Goal: Task Accomplishment & Management: Complete application form

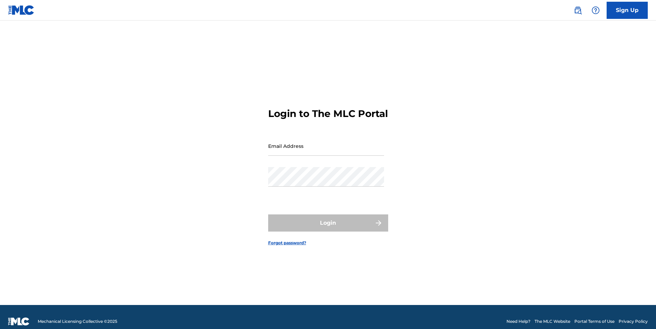
click at [334, 156] on input "Email Address" at bounding box center [326, 146] width 116 height 20
click at [315, 151] on input "Email Address" at bounding box center [326, 146] width 116 height 20
click at [333, 155] on input "Email Address" at bounding box center [326, 146] width 116 height 20
type input "[EMAIL_ADDRESS][DOMAIN_NAME]"
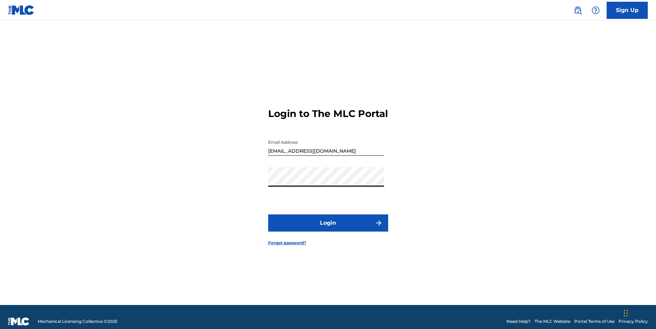
click at [332, 226] on button "Login" at bounding box center [328, 222] width 120 height 17
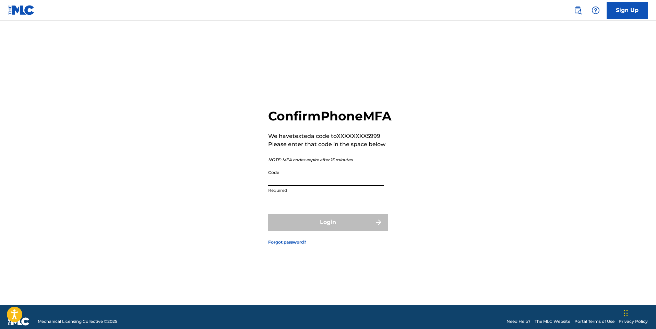
click at [317, 186] on input "Code" at bounding box center [326, 176] width 116 height 20
paste input "179524"
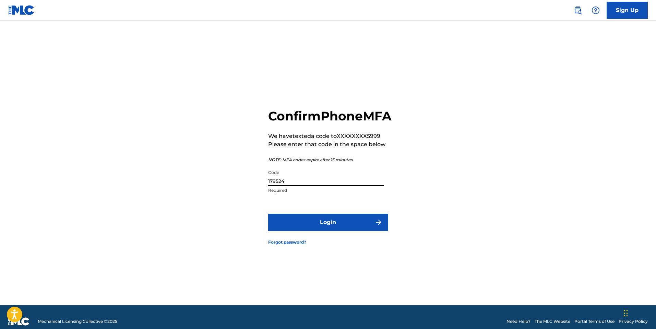
type input "179524"
click at [321, 227] on button "Login" at bounding box center [328, 222] width 120 height 17
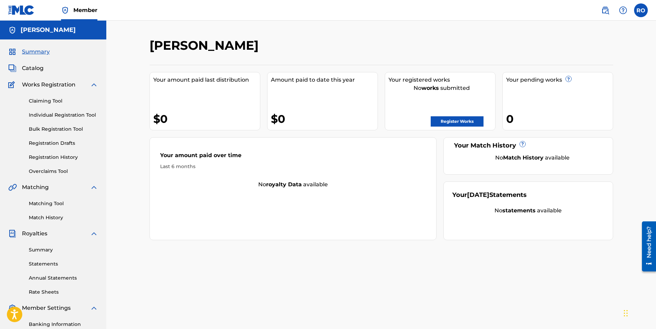
click at [35, 67] on span "Catalog" at bounding box center [33, 68] width 22 height 8
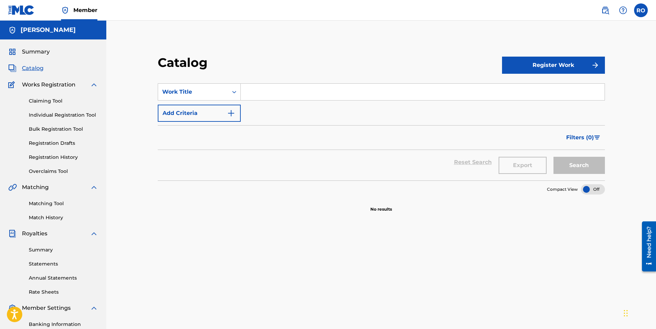
click at [50, 101] on link "Claiming Tool" at bounding box center [63, 100] width 69 height 7
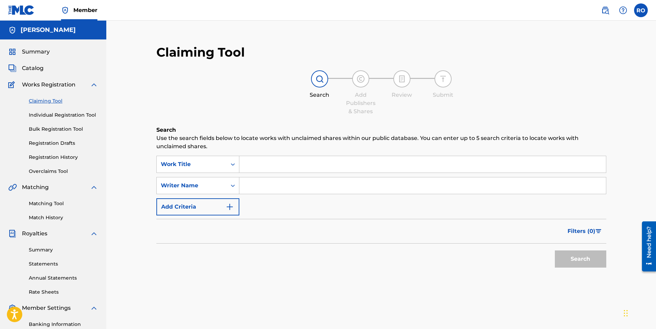
click at [38, 52] on span "Summary" at bounding box center [36, 52] width 28 height 8
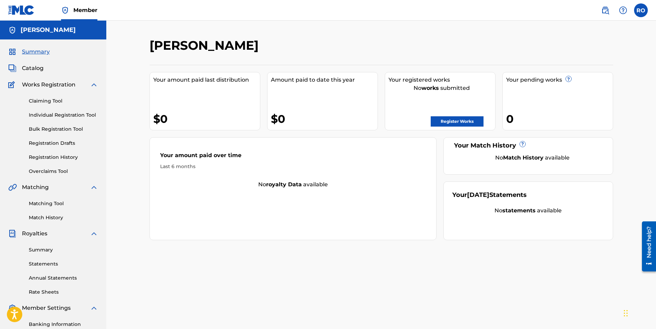
click at [51, 103] on link "Claiming Tool" at bounding box center [63, 100] width 69 height 7
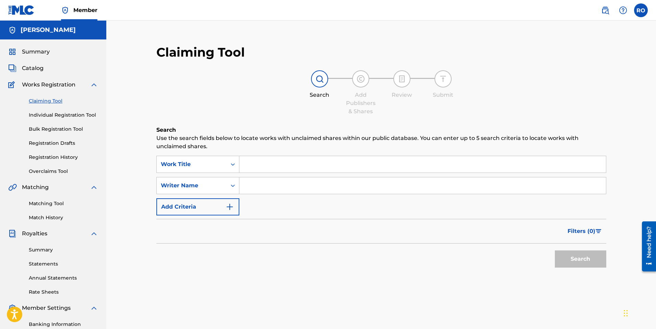
click at [300, 168] on input "Search Form" at bounding box center [422, 164] width 367 height 16
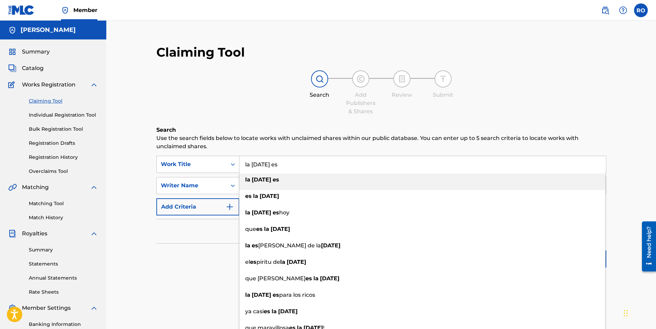
type input "la [DATE] es"
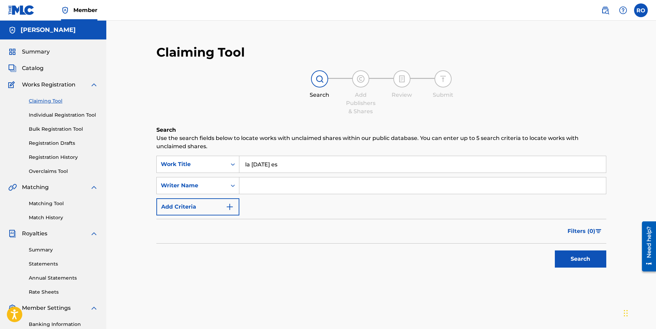
click at [287, 188] on input "Search Form" at bounding box center [422, 185] width 367 height 16
type input "[PERSON_NAME]"
click at [581, 260] on button "Search" at bounding box center [580, 258] width 51 height 17
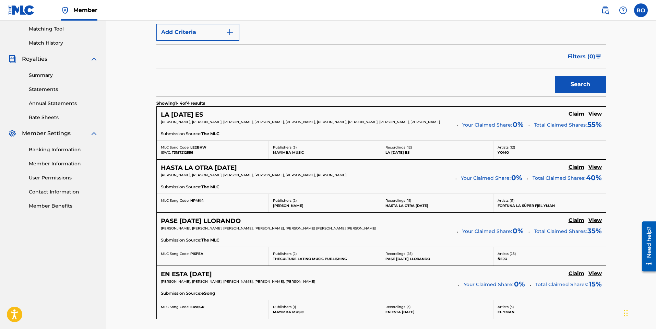
scroll to position [174, 0]
click at [576, 114] on h5 "Claim" at bounding box center [577, 114] width 16 height 7
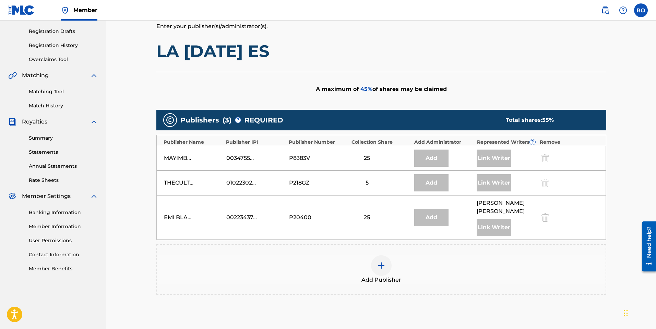
scroll to position [119, 0]
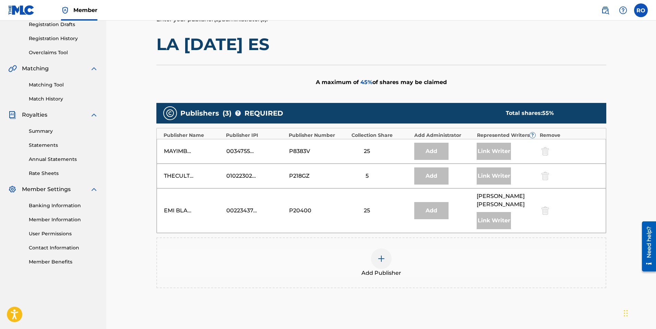
click at [382, 260] on img at bounding box center [381, 258] width 8 height 8
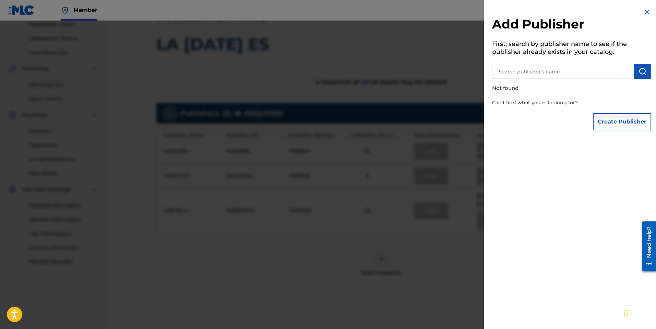
click at [519, 69] on input "text" at bounding box center [563, 71] width 142 height 15
type input "[PERSON_NAME] music"
click at [642, 72] on img "submit" at bounding box center [643, 71] width 8 height 8
click at [620, 119] on button "Create Publisher" at bounding box center [622, 121] width 58 height 17
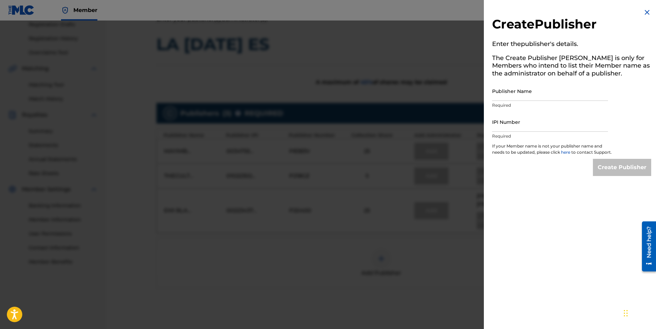
click at [546, 94] on input "Publisher Name" at bounding box center [550, 91] width 116 height 20
type input "[PERSON_NAME] Music"
paste input "179524"
click at [503, 126] on input "179524" at bounding box center [550, 122] width 116 height 20
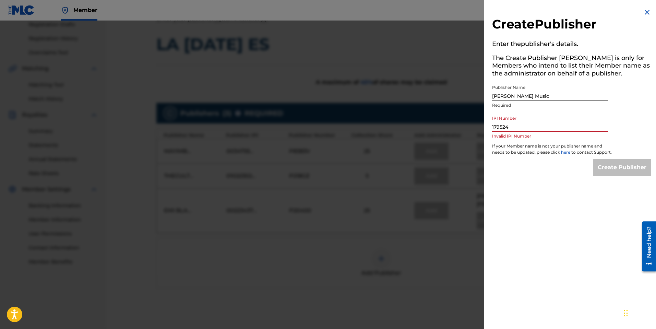
paste input "502076003"
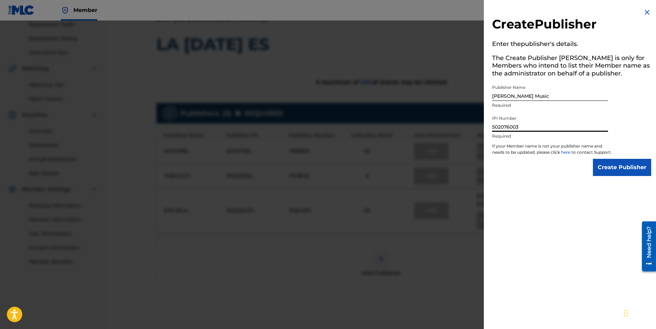
type input "502076003"
click at [617, 171] on input "Create Publisher" at bounding box center [622, 167] width 58 height 17
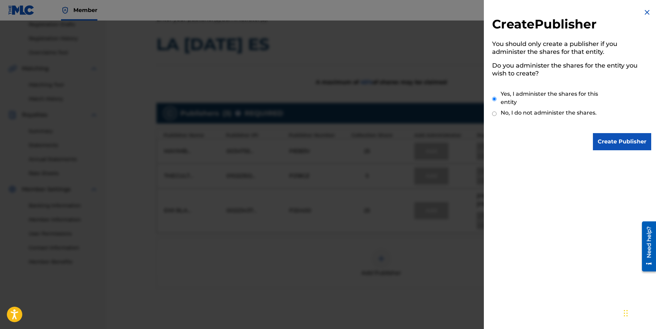
click at [608, 139] on input "Create Publisher" at bounding box center [622, 141] width 58 height 17
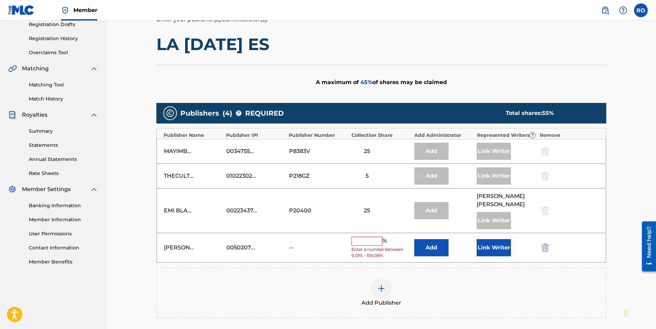
click at [489, 245] on button "Link Writer" at bounding box center [494, 247] width 34 height 17
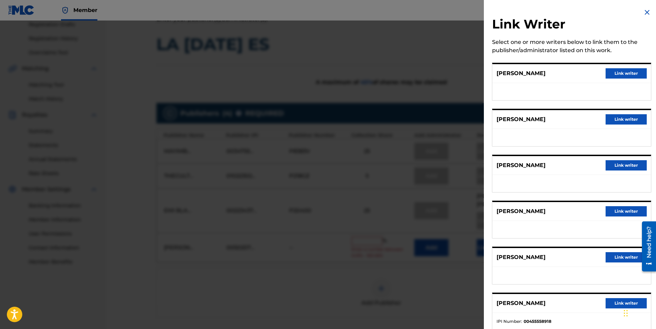
click at [617, 73] on button "Link writer" at bounding box center [626, 73] width 41 height 10
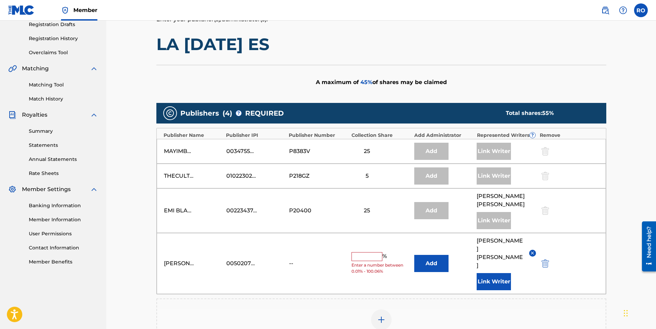
click at [364, 252] on input "text" at bounding box center [367, 256] width 31 height 9
type input "10"
click at [425, 255] on button "Add" at bounding box center [431, 263] width 34 height 17
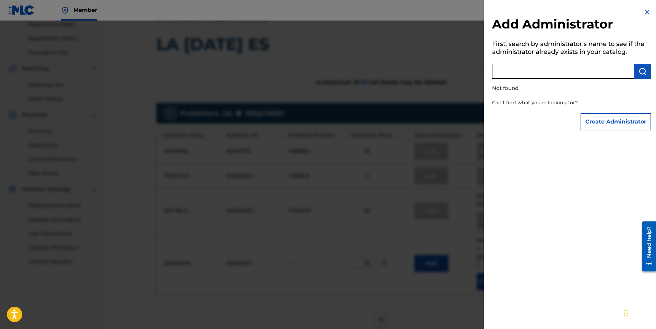
click at [558, 74] on input "text" at bounding box center [563, 71] width 142 height 15
type input "R"
type input "[PERSON_NAME] Music"
click at [641, 72] on img "submit" at bounding box center [643, 71] width 8 height 8
click at [619, 122] on button "Create Administrator" at bounding box center [616, 121] width 71 height 17
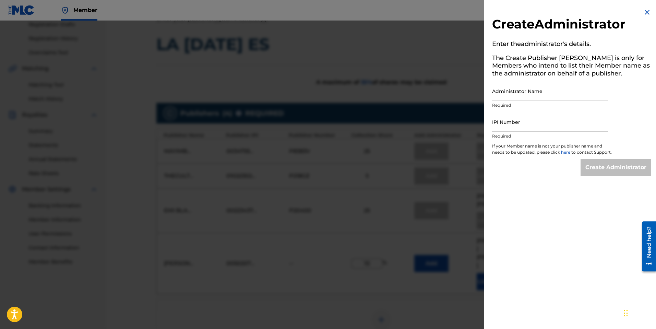
click at [544, 93] on input "Administrator Name" at bounding box center [550, 91] width 116 height 20
type input "[PERSON_NAME] Music"
click at [540, 121] on input "IPI Number" at bounding box center [550, 122] width 116 height 20
paste input "502076003"
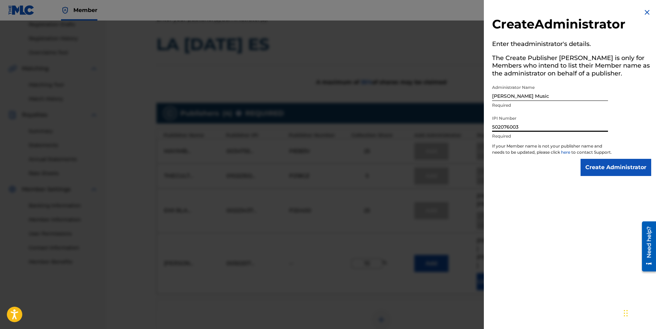
type input "502076003"
click at [612, 174] on input "Create Administrator" at bounding box center [616, 167] width 71 height 17
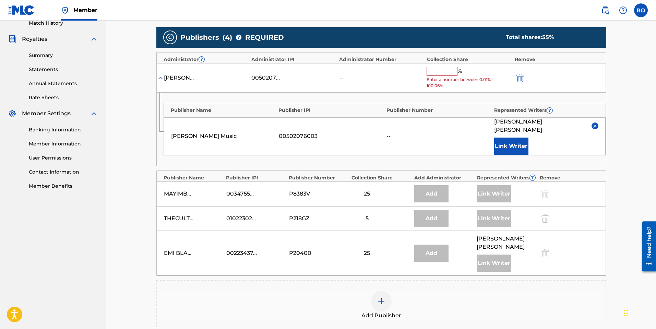
scroll to position [190, 0]
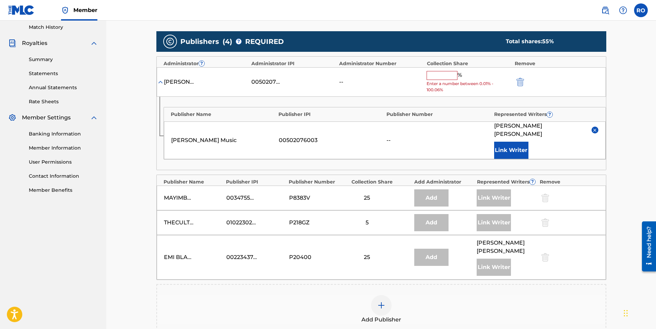
click at [442, 75] on input "text" at bounding box center [442, 75] width 31 height 9
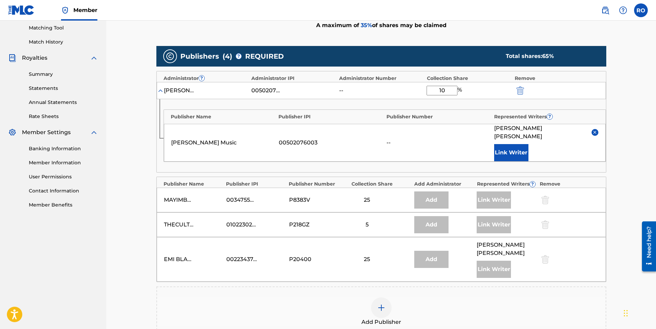
scroll to position [293, 0]
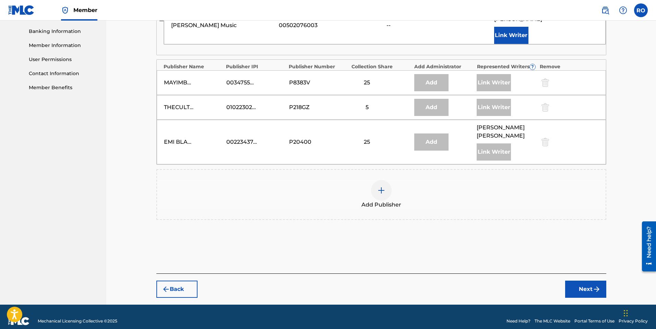
type input "10"
click at [577, 281] on button "Next" at bounding box center [585, 289] width 41 height 17
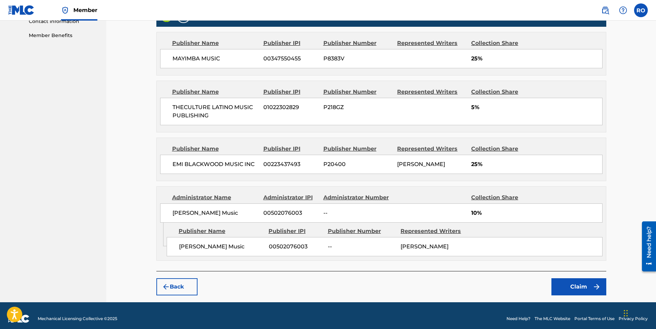
scroll to position [358, 0]
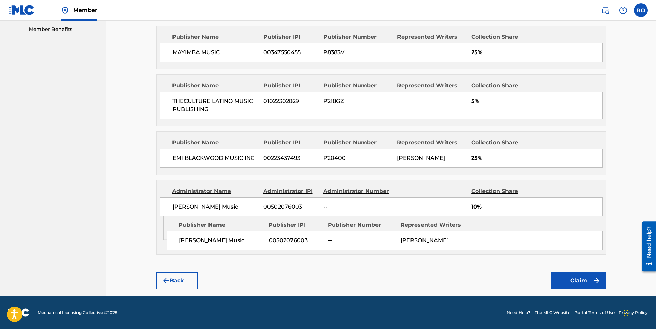
click at [568, 284] on button "Claim" at bounding box center [578, 280] width 55 height 17
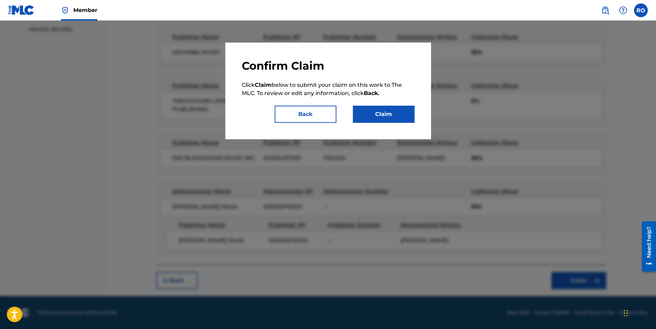
click at [373, 115] on button "Claim" at bounding box center [384, 114] width 62 height 17
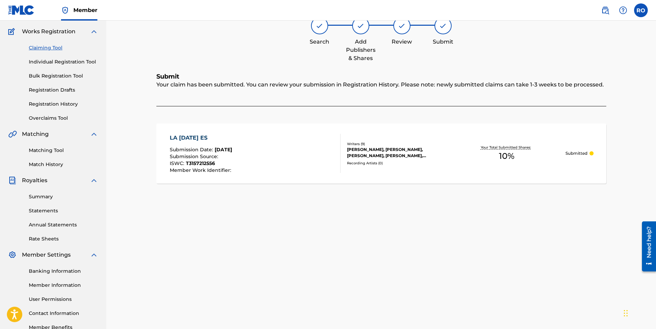
scroll to position [53, 0]
click at [69, 106] on link "Registration History" at bounding box center [63, 104] width 69 height 7
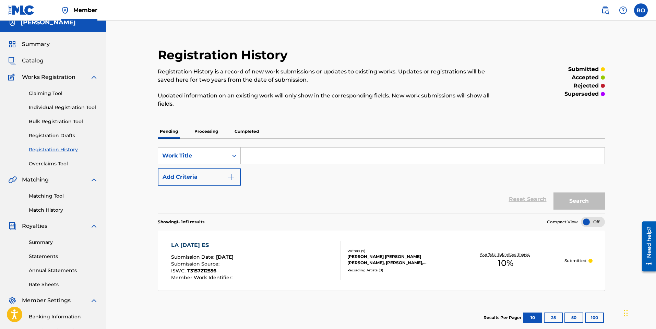
scroll to position [6, 0]
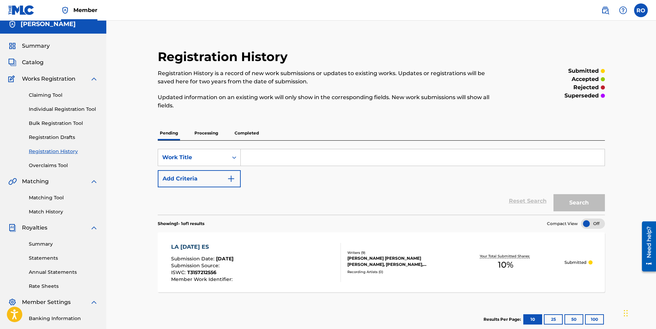
click at [21, 44] on link "Summary" at bounding box center [28, 46] width 41 height 8
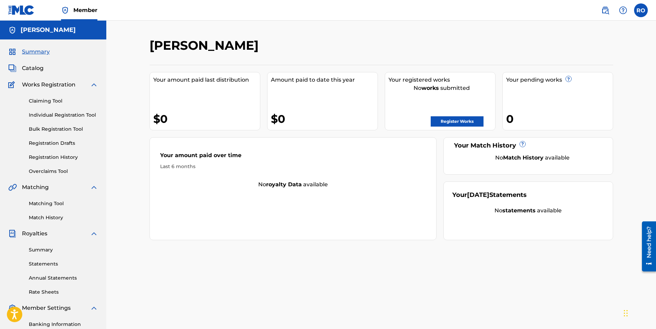
click at [48, 217] on link "Match History" at bounding box center [63, 217] width 69 height 7
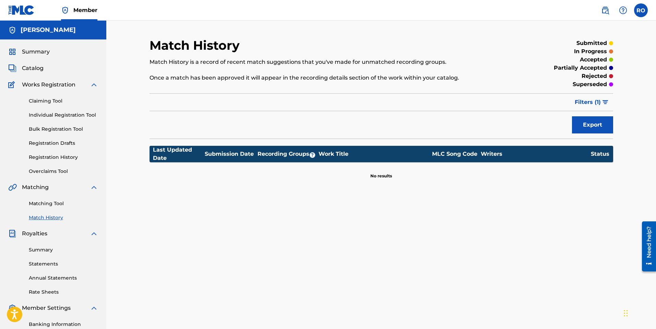
click at [48, 144] on link "Registration Drafts" at bounding box center [63, 143] width 69 height 7
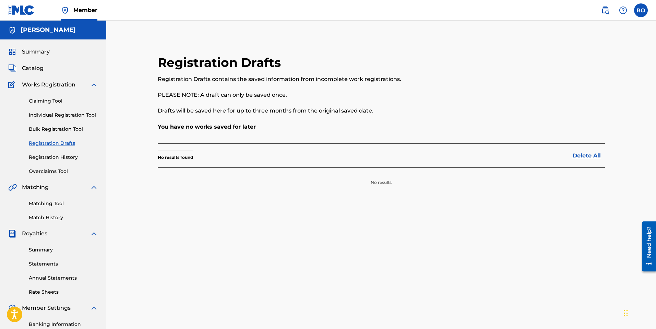
click at [60, 116] on link "Individual Registration Tool" at bounding box center [63, 114] width 69 height 7
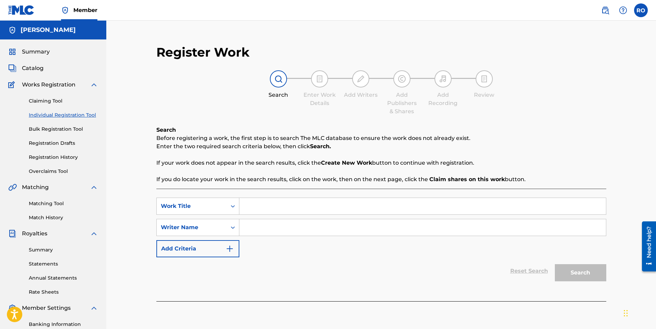
click at [52, 172] on link "Overclaims Tool" at bounding box center [63, 171] width 69 height 7
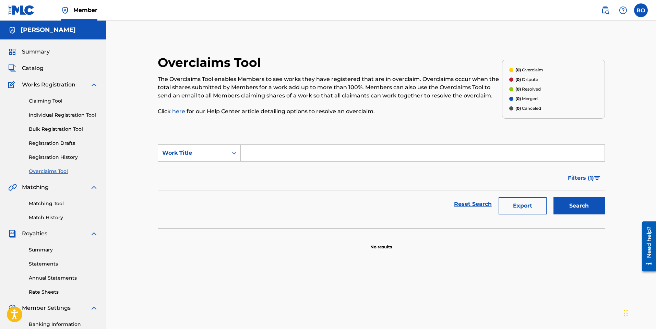
click at [52, 156] on link "Registration History" at bounding box center [63, 157] width 69 height 7
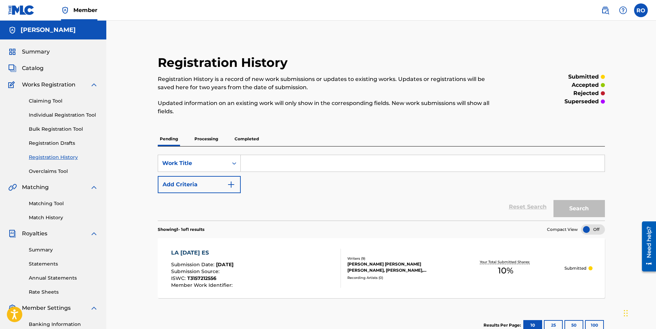
click at [204, 140] on p "Processing" at bounding box center [206, 139] width 28 height 14
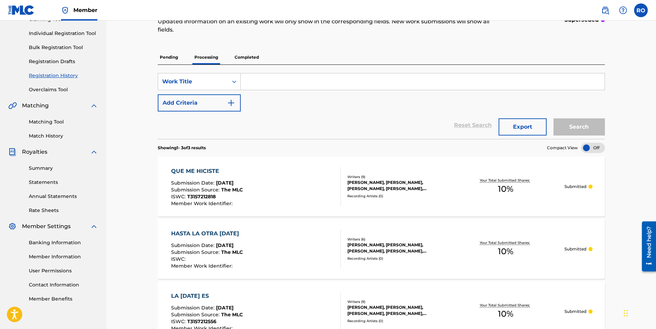
scroll to position [79, 0]
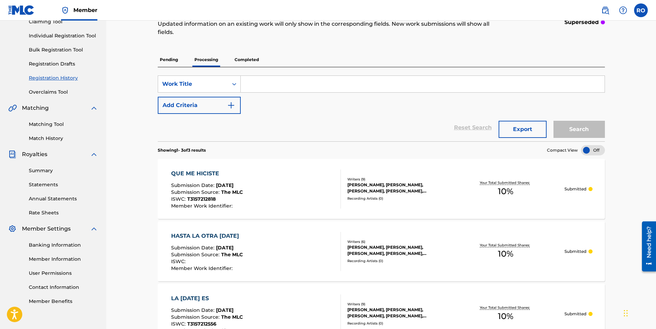
drag, startPoint x: 172, startPoint y: 59, endPoint x: 196, endPoint y: 68, distance: 25.6
click at [172, 59] on p "Pending" at bounding box center [169, 59] width 22 height 14
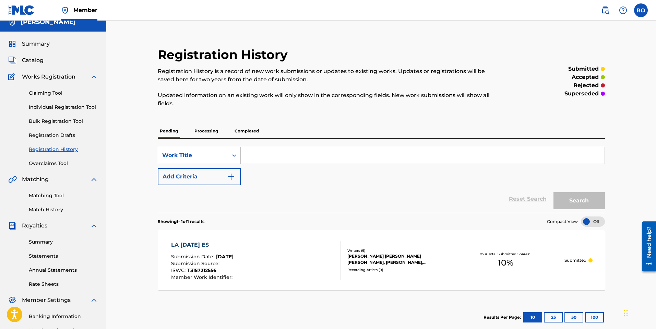
scroll to position [10, 0]
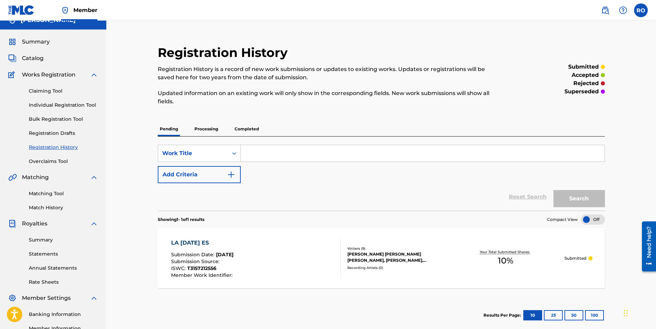
click at [205, 130] on p "Processing" at bounding box center [206, 129] width 28 height 14
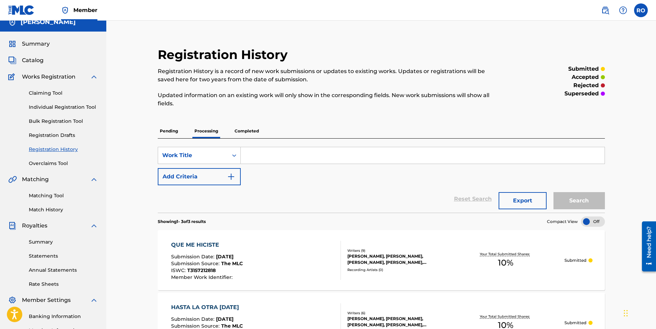
scroll to position [7, 0]
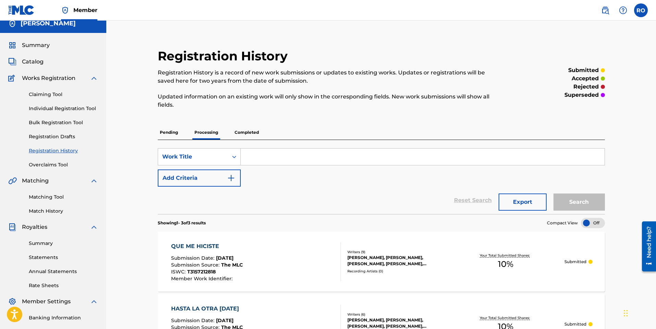
click at [53, 94] on link "Claiming Tool" at bounding box center [63, 94] width 69 height 7
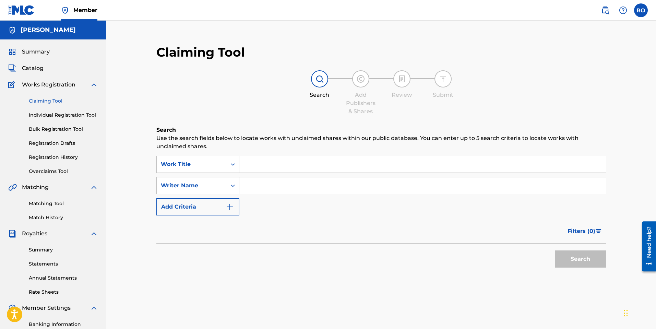
click at [253, 163] on input "Search Form" at bounding box center [422, 164] width 367 height 16
click at [288, 166] on input "Las Cosas Bunas" at bounding box center [422, 164] width 367 height 16
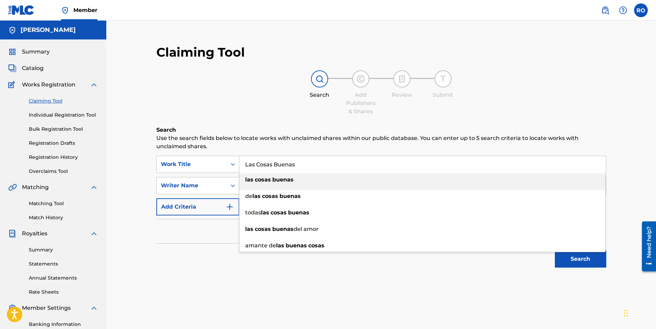
type input "Las Cosas Buenas"
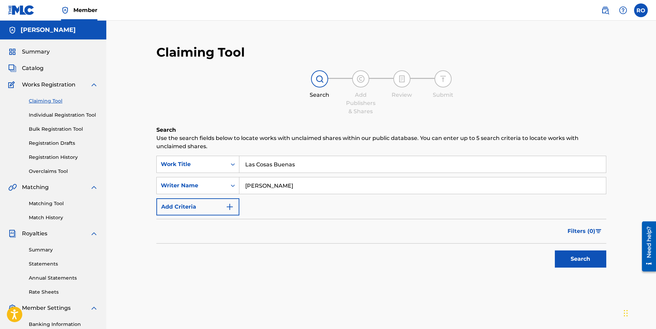
click at [566, 258] on button "Search" at bounding box center [580, 258] width 51 height 17
click at [265, 182] on input "[PERSON_NAME]" at bounding box center [422, 185] width 367 height 16
type input "[PERSON_NAME]"
click at [568, 258] on button "Search" at bounding box center [580, 258] width 51 height 17
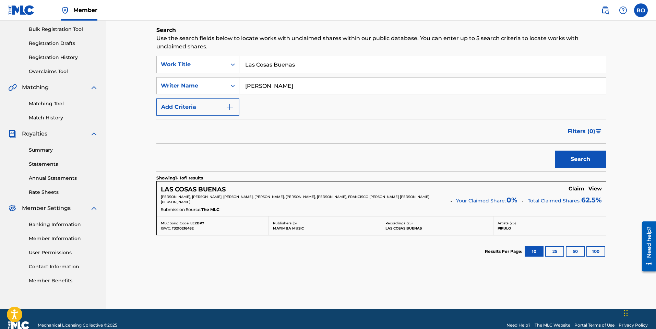
scroll to position [102, 0]
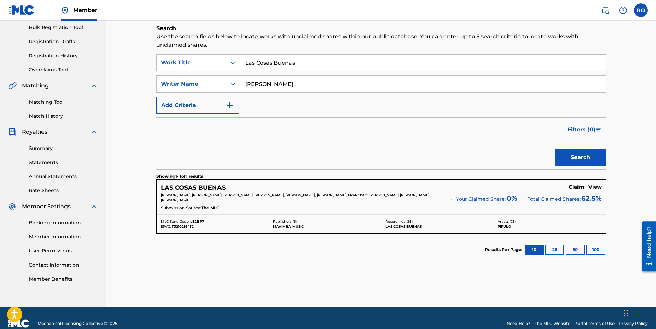
click at [576, 186] on h5 "Claim" at bounding box center [577, 187] width 16 height 7
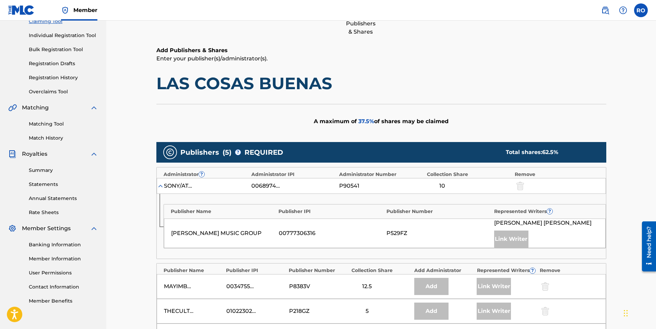
scroll to position [78, 0]
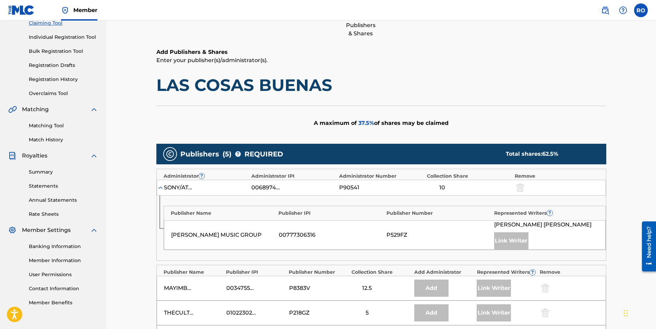
click at [62, 78] on link "Registration History" at bounding box center [63, 79] width 69 height 7
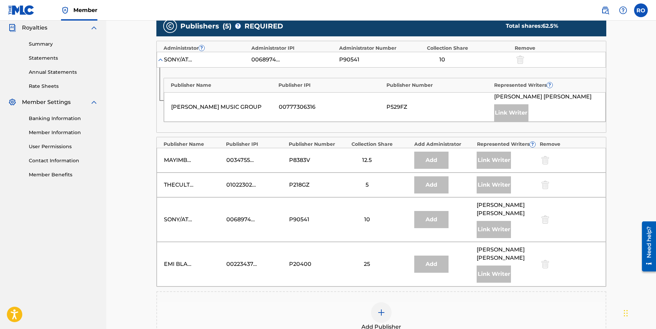
scroll to position [200, 0]
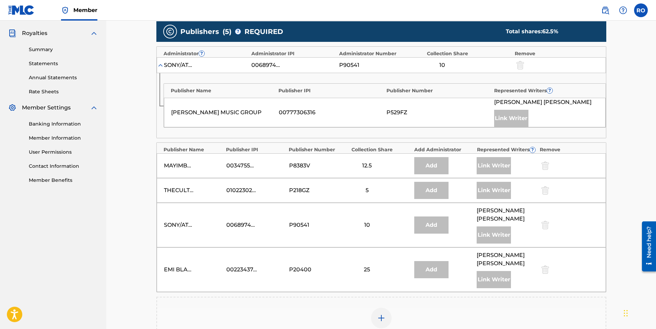
click at [259, 61] on div "SONY/ATV [MEDICAL_DATA] 00689749753 P90541 10" at bounding box center [381, 65] width 449 height 16
drag, startPoint x: 257, startPoint y: 64, endPoint x: 252, endPoint y: 64, distance: 5.5
click at [257, 64] on div "00689749753" at bounding box center [266, 65] width 31 height 8
click at [179, 66] on div "SONY/ATV [MEDICAL_DATA]" at bounding box center [179, 65] width 31 height 8
click at [160, 65] on img at bounding box center [160, 65] width 7 height 7
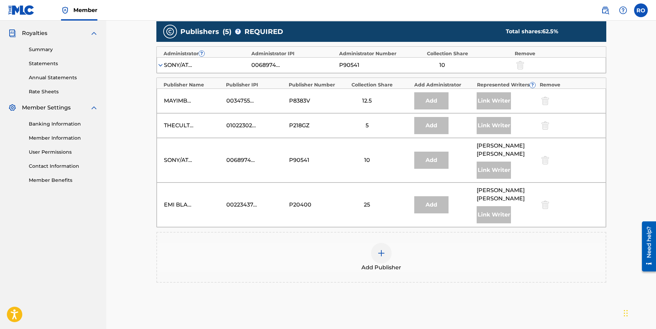
click at [160, 65] on img at bounding box center [160, 65] width 7 height 7
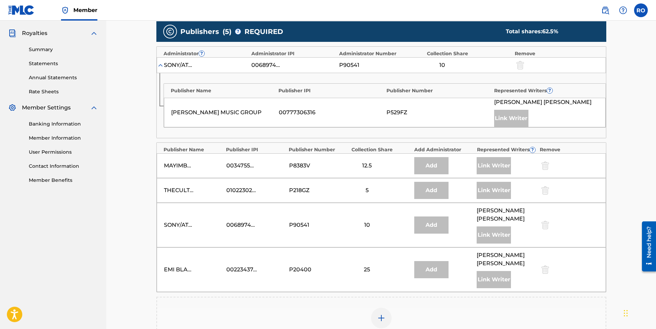
click at [278, 66] on div "00689749753" at bounding box center [266, 65] width 31 height 8
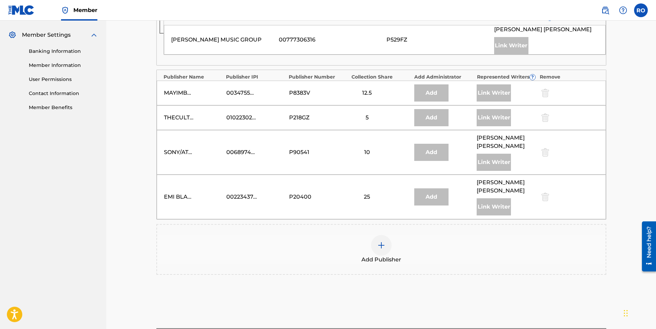
scroll to position [273, 0]
click at [381, 249] on img at bounding box center [381, 245] width 8 height 8
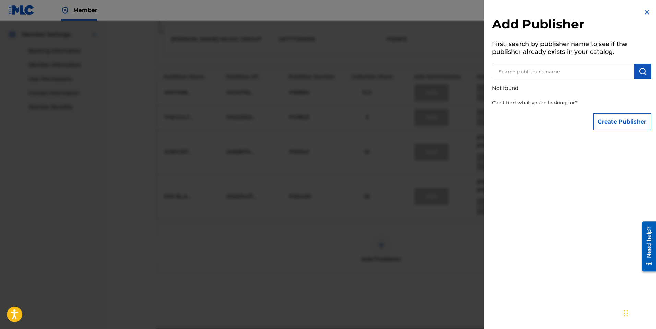
click at [549, 73] on input "text" at bounding box center [563, 71] width 142 height 15
type input "[PERSON_NAME] music"
click at [615, 122] on button "Create Publisher" at bounding box center [622, 121] width 58 height 17
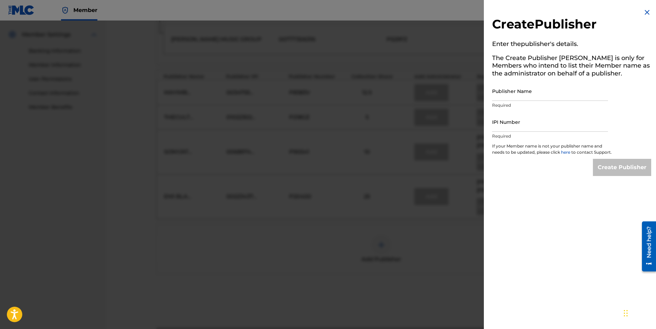
click at [552, 100] on input "Publisher Name" at bounding box center [550, 91] width 116 height 20
type input "[PERSON_NAME]"
paste input "502076003"
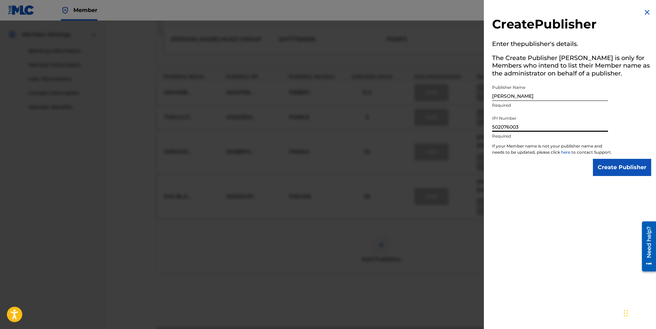
type input "502076003"
click at [620, 176] on input "Create Publisher" at bounding box center [622, 167] width 58 height 17
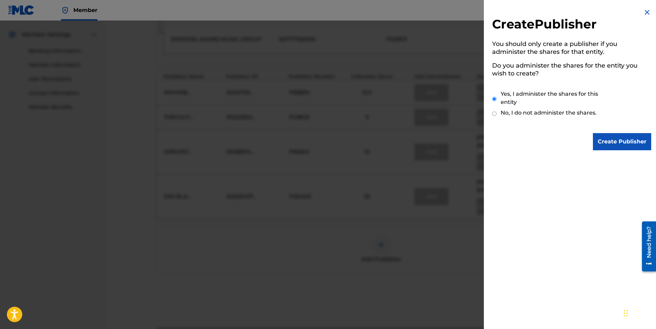
click at [608, 144] on input "Create Publisher" at bounding box center [622, 141] width 58 height 17
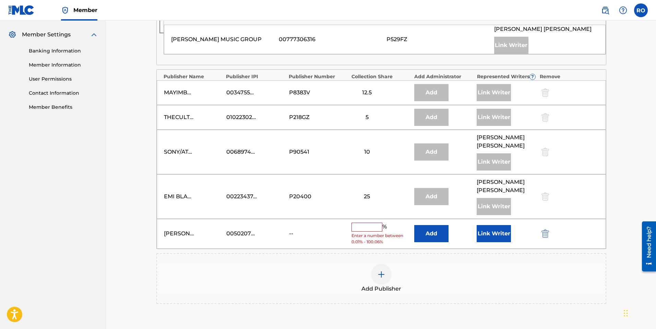
click at [368, 231] on input "text" at bounding box center [367, 227] width 31 height 9
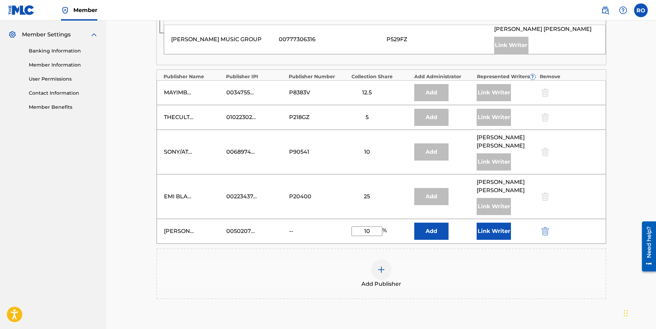
type input "10"
click at [501, 240] on button "Link Writer" at bounding box center [494, 231] width 34 height 17
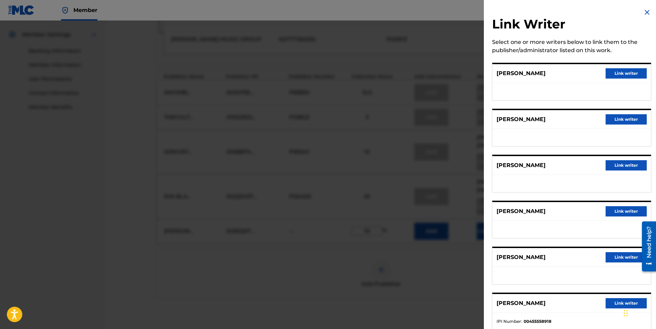
drag, startPoint x: 616, startPoint y: 76, endPoint x: 614, endPoint y: 79, distance: 4.1
click at [616, 76] on button "Link writer" at bounding box center [626, 73] width 41 height 10
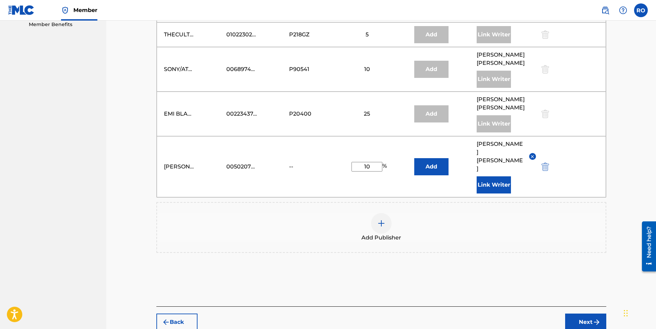
scroll to position [389, 0]
click at [586, 313] on button "Next" at bounding box center [585, 321] width 41 height 17
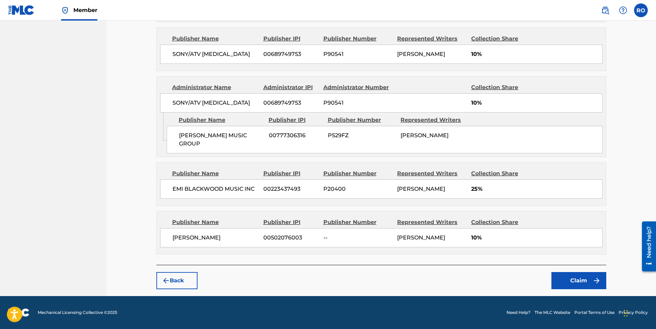
scroll to position [448, 0]
click at [580, 289] on button "Claim" at bounding box center [578, 280] width 55 height 17
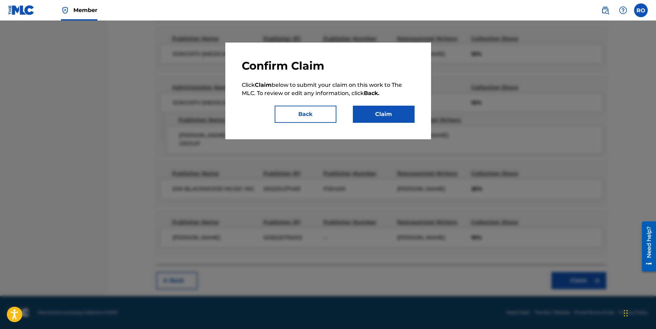
click at [376, 118] on button "Claim" at bounding box center [384, 114] width 62 height 17
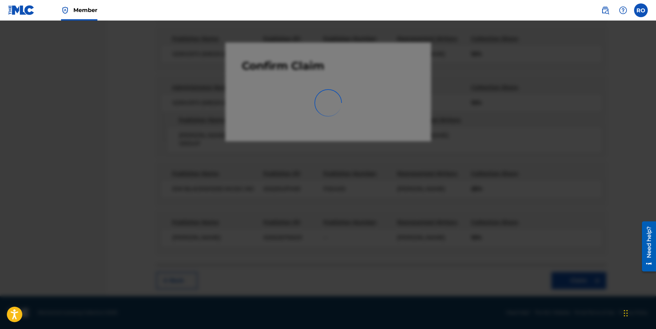
scroll to position [96, 0]
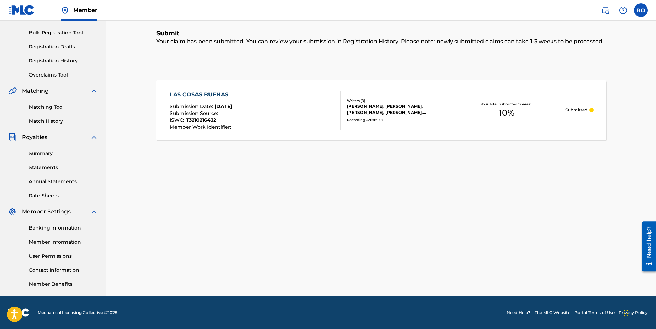
click at [67, 61] on link "Registration History" at bounding box center [63, 60] width 69 height 7
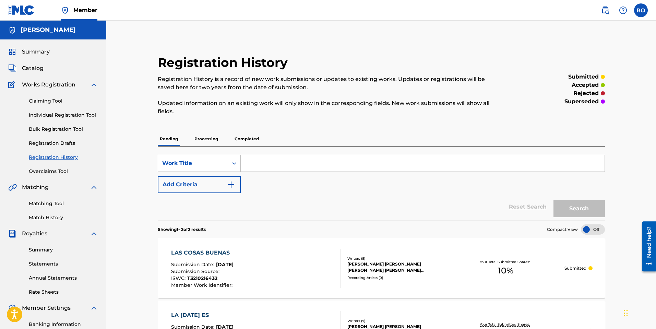
click at [206, 141] on p "Processing" at bounding box center [206, 139] width 28 height 14
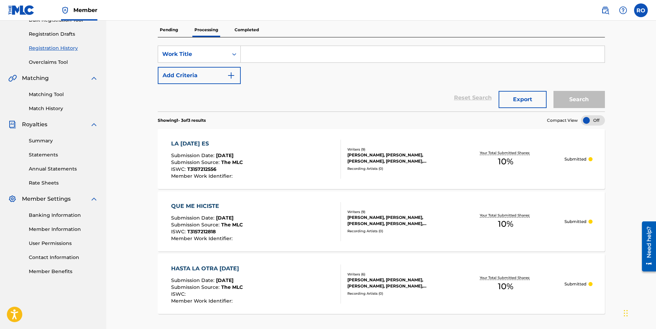
scroll to position [101, 0]
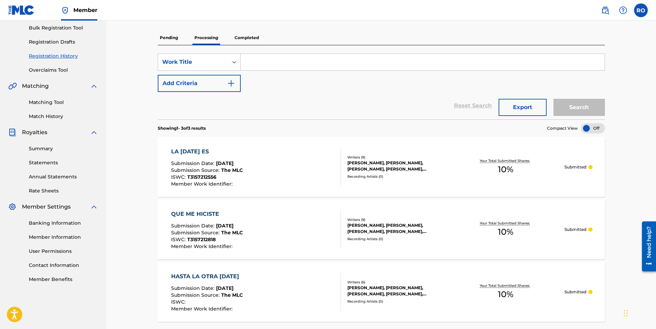
click at [176, 41] on p "Pending" at bounding box center [169, 38] width 22 height 14
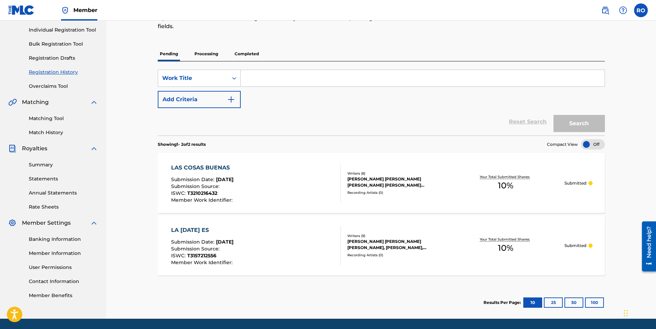
scroll to position [90, 0]
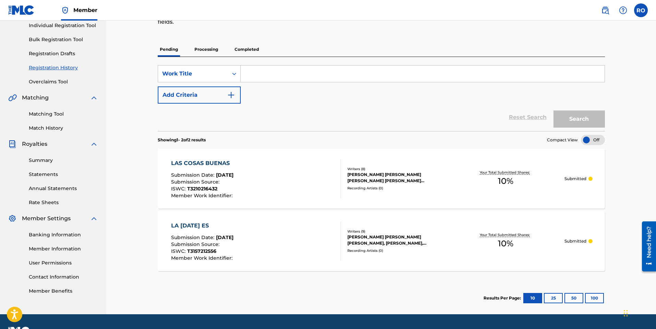
click at [234, 235] on span "[DATE]" at bounding box center [224, 237] width 17 height 6
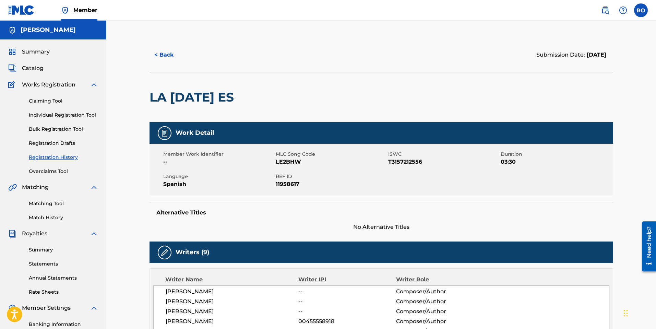
click at [48, 158] on link "Registration History" at bounding box center [63, 157] width 69 height 7
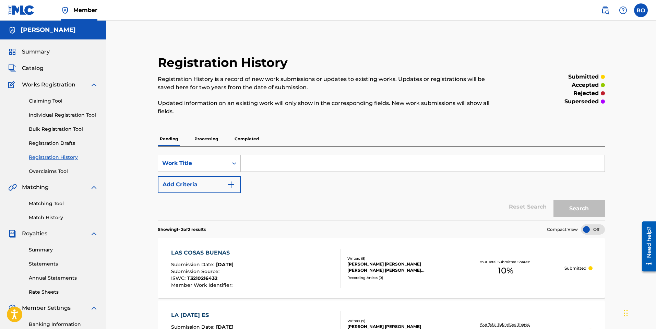
click at [67, 160] on link "Registration History" at bounding box center [63, 157] width 69 height 7
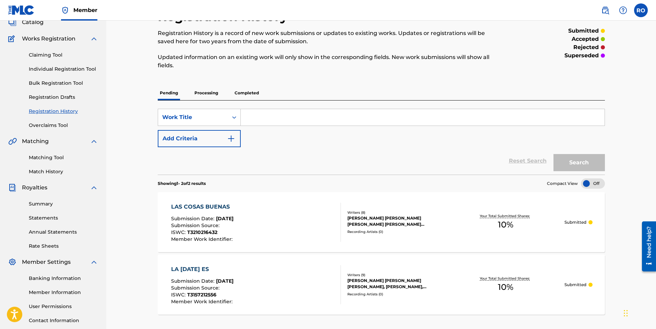
scroll to position [46, 0]
click at [206, 95] on p "Processing" at bounding box center [206, 93] width 28 height 14
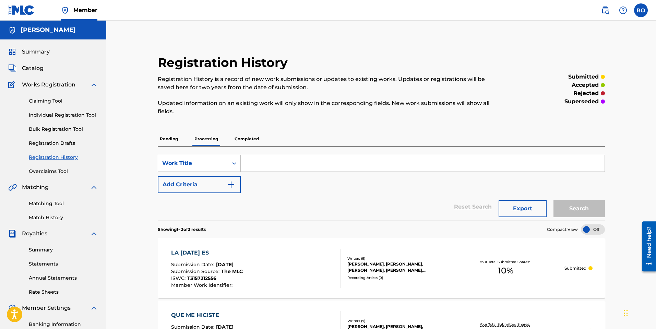
click at [246, 138] on p "Completed" at bounding box center [247, 139] width 28 height 14
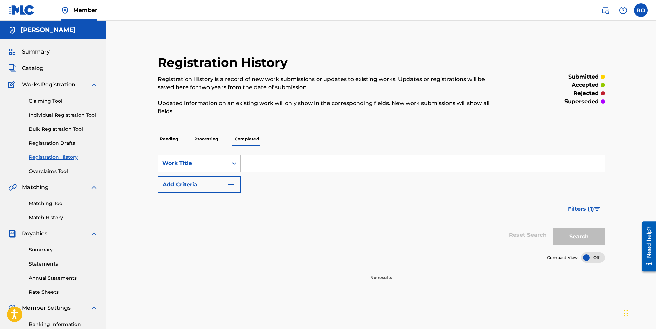
click at [207, 140] on p "Processing" at bounding box center [206, 139] width 28 height 14
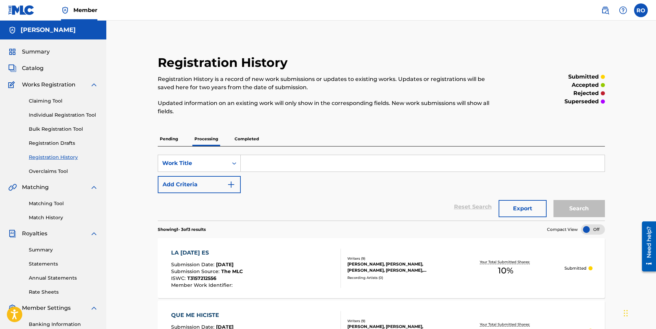
click at [165, 139] on p "Pending" at bounding box center [169, 139] width 22 height 14
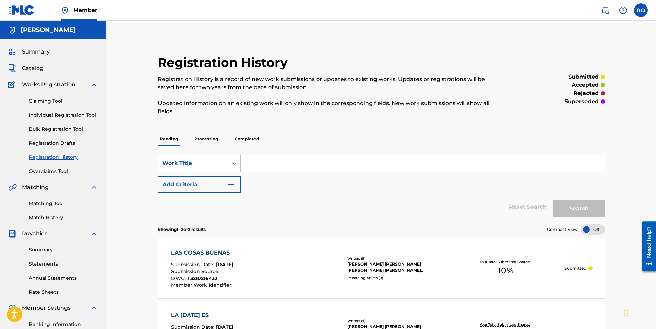
click at [57, 103] on link "Claiming Tool" at bounding box center [63, 100] width 69 height 7
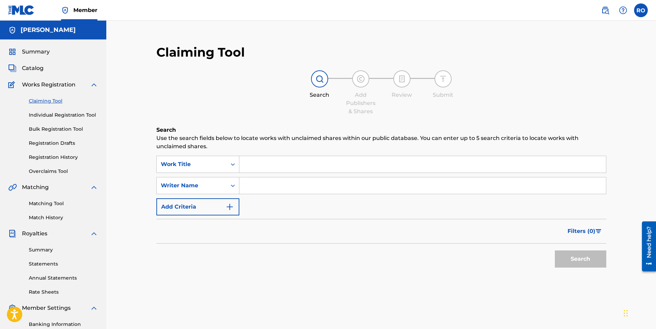
click at [257, 165] on input "Search Form" at bounding box center [422, 164] width 367 height 16
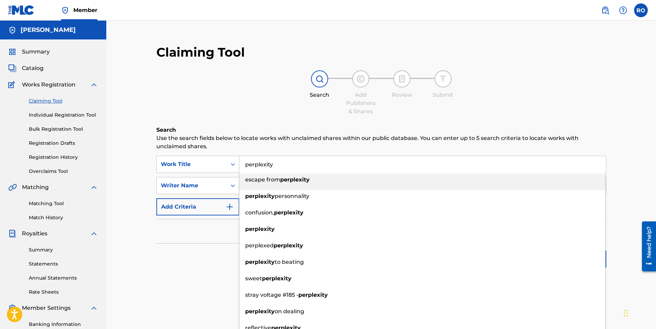
type input "perplexity"
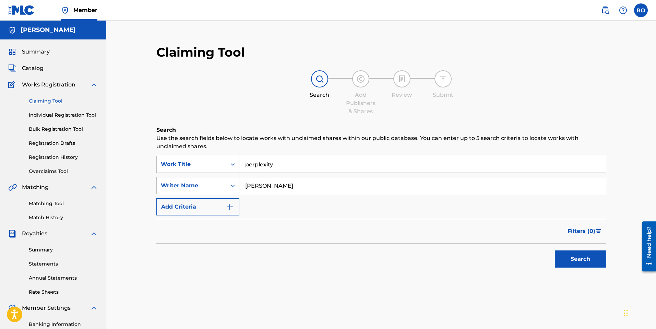
click at [555, 250] on button "Search" at bounding box center [580, 258] width 51 height 17
drag, startPoint x: 283, startPoint y: 186, endPoint x: 233, endPoint y: 189, distance: 50.2
click at [233, 189] on div "SearchWithCriteria06b67adb-c975-4ec8-a076-df288784b8c7 Writer Name [PERSON_NAME]" at bounding box center [381, 185] width 450 height 17
type input "[PERSON_NAME]"
click at [555, 250] on button "Search" at bounding box center [580, 258] width 51 height 17
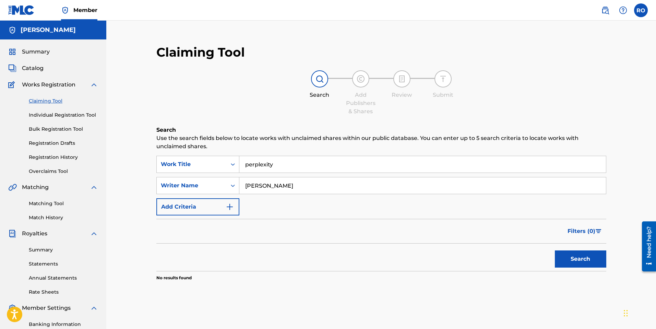
click at [85, 117] on link "Individual Registration Tool" at bounding box center [63, 114] width 69 height 7
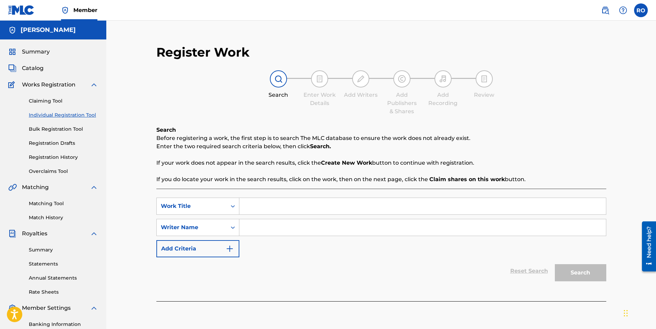
click at [276, 208] on input "Search Form" at bounding box center [422, 206] width 367 height 16
type input "Perplexity"
drag, startPoint x: 588, startPoint y: 274, endPoint x: 555, endPoint y: 264, distance: 35.5
click at [588, 274] on button "Search" at bounding box center [580, 272] width 51 height 17
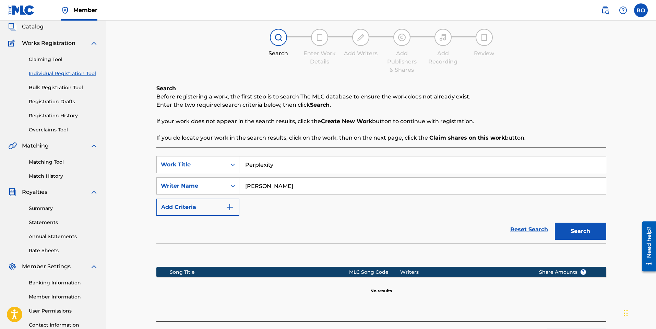
scroll to position [63, 0]
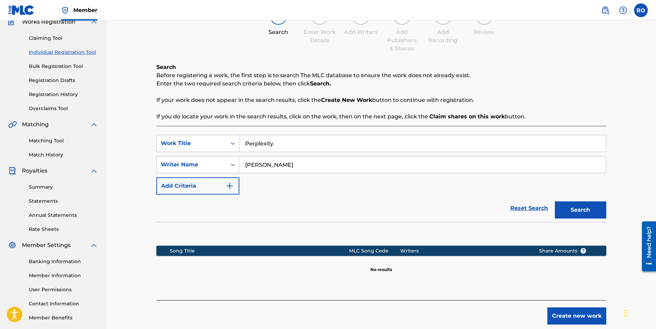
click at [319, 160] on input "[PERSON_NAME]" at bounding box center [422, 164] width 367 height 16
type input "[PERSON_NAME]"
click at [593, 210] on button "Search" at bounding box center [580, 209] width 51 height 17
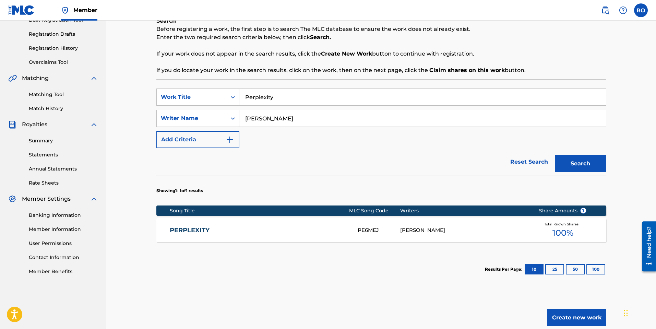
scroll to position [121, 0]
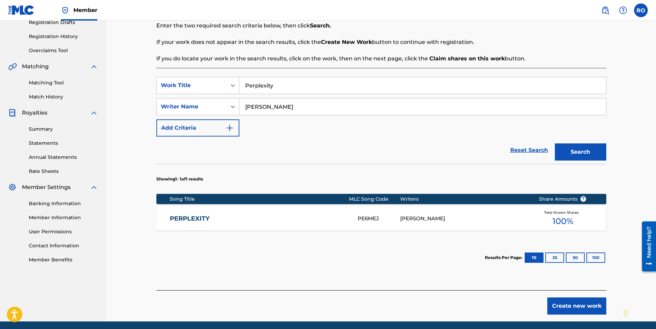
click at [378, 218] on div "PE6MEJ" at bounding box center [379, 219] width 43 height 8
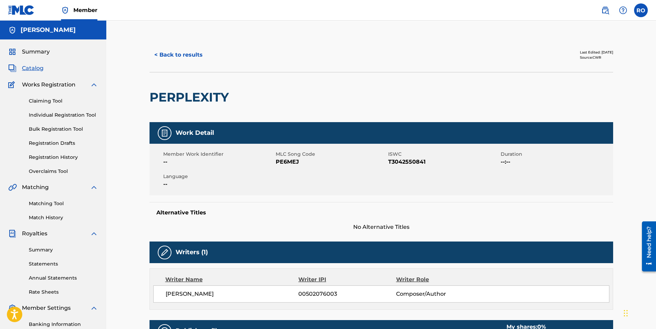
click at [65, 114] on link "Individual Registration Tool" at bounding box center [63, 114] width 69 height 7
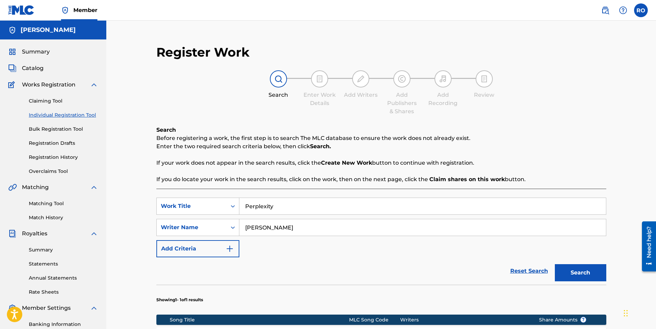
click at [276, 206] on input "Perplexity" at bounding box center [422, 206] width 367 height 16
type input "Sunset Rain"
click at [555, 264] on button "Search" at bounding box center [580, 272] width 51 height 17
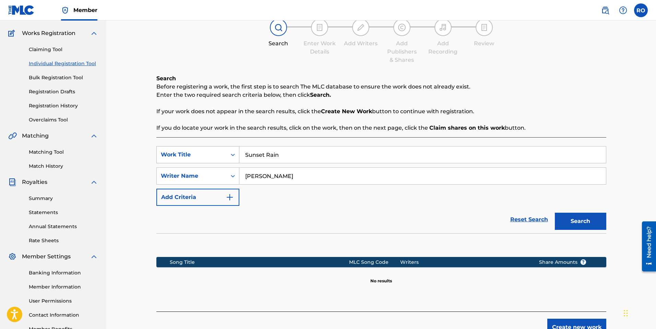
scroll to position [47, 0]
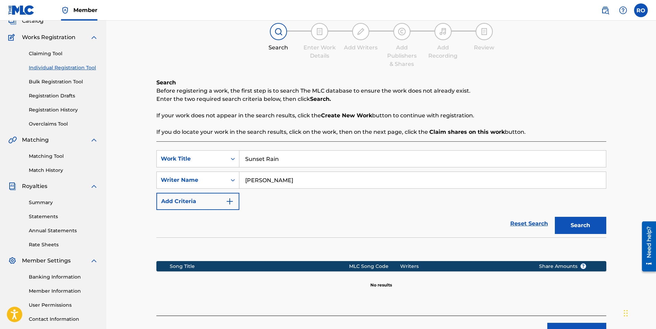
click at [54, 54] on link "Claiming Tool" at bounding box center [63, 53] width 69 height 7
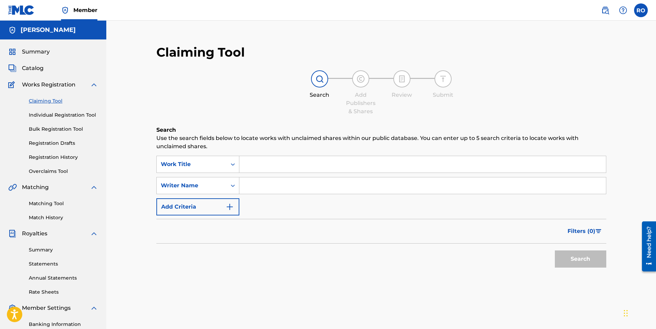
click at [263, 170] on input "Search Form" at bounding box center [422, 164] width 367 height 16
paste input "Pasé [DATE] Llorando"
type input "Pasé [DATE] Llorando"
click at [265, 184] on input "Search Form" at bounding box center [422, 185] width 367 height 16
type input "[PERSON_NAME]"
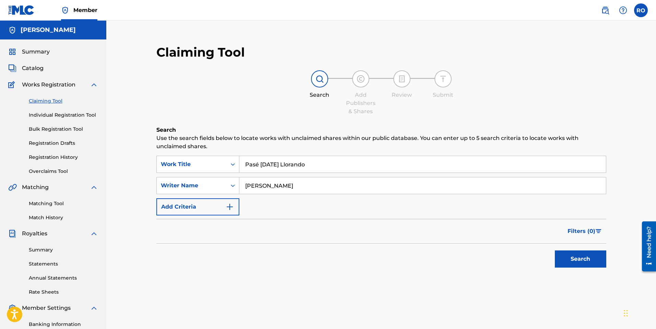
click at [555, 250] on button "Search" at bounding box center [580, 258] width 51 height 17
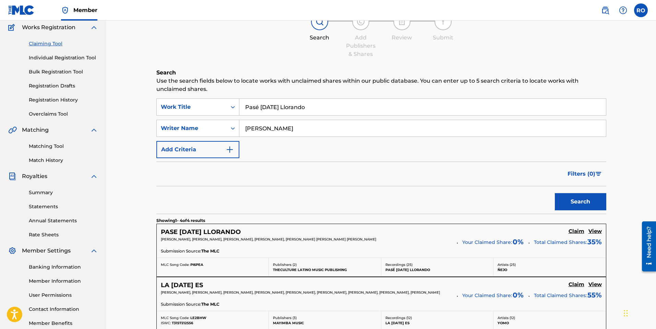
scroll to position [46, 0]
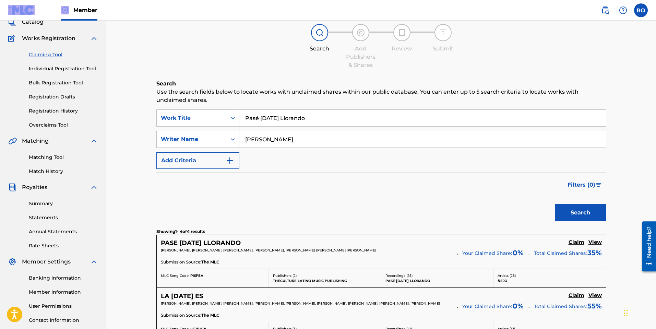
click at [15, 8] on img at bounding box center [21, 10] width 26 height 10
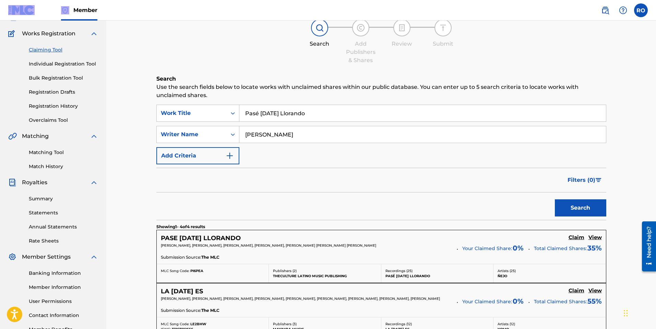
scroll to position [49, 0]
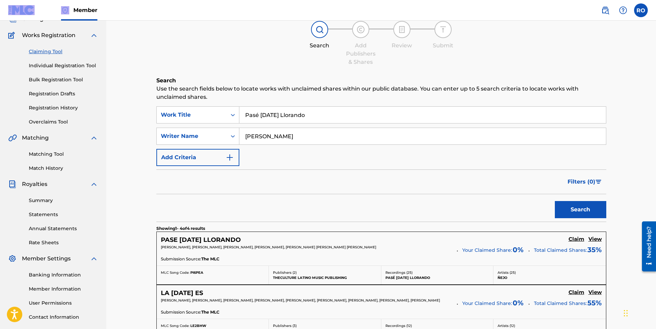
drag, startPoint x: 70, startPoint y: 108, endPoint x: 79, endPoint y: 110, distance: 8.8
click at [70, 108] on link "Registration History" at bounding box center [63, 107] width 69 height 7
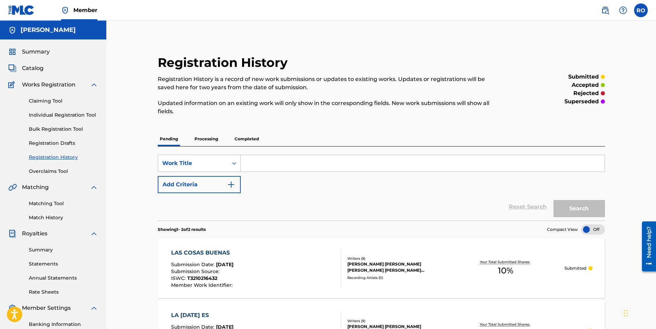
click at [206, 136] on p "Processing" at bounding box center [206, 139] width 28 height 14
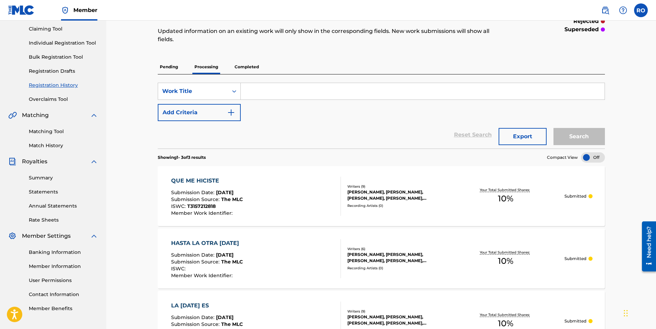
scroll to position [66, 0]
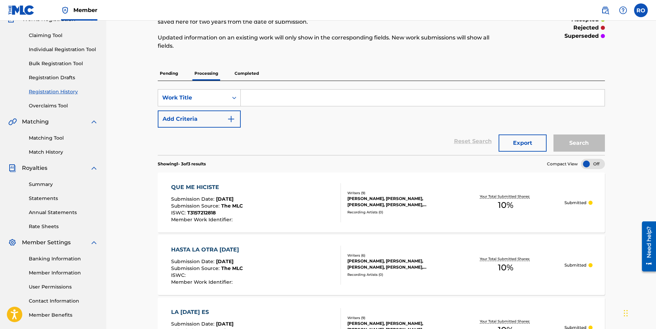
click at [172, 73] on p "Pending" at bounding box center [169, 73] width 22 height 14
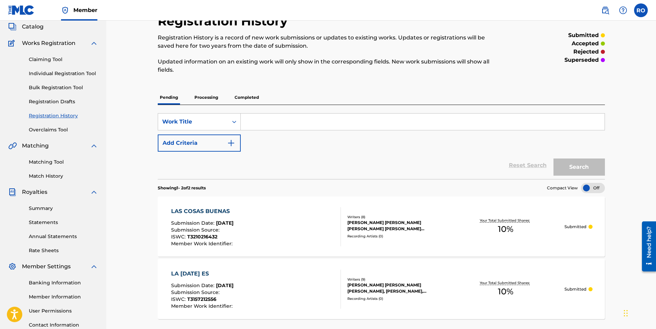
scroll to position [41, 0]
click at [205, 99] on p "Processing" at bounding box center [206, 98] width 28 height 14
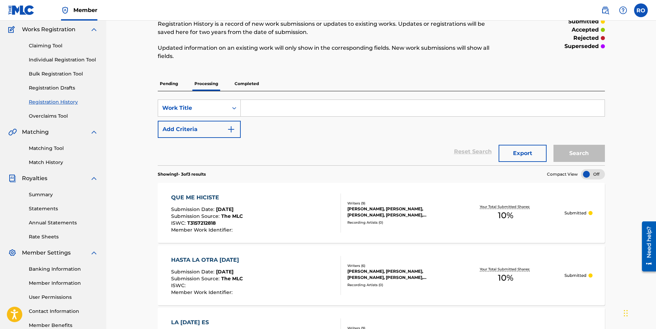
scroll to position [55, 0]
click at [166, 84] on p "Pending" at bounding box center [169, 84] width 22 height 14
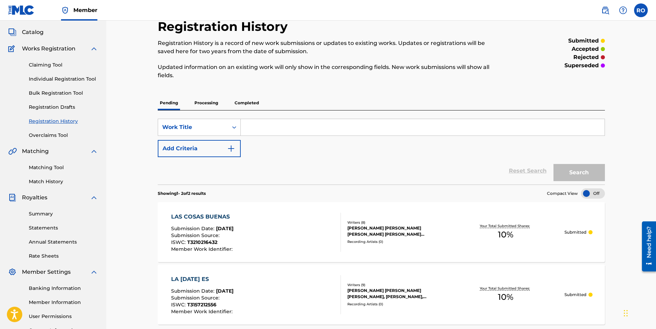
scroll to position [35, 0]
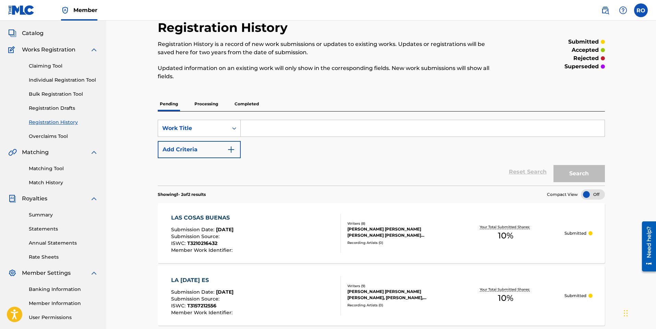
click at [199, 105] on p "Processing" at bounding box center [206, 104] width 28 height 14
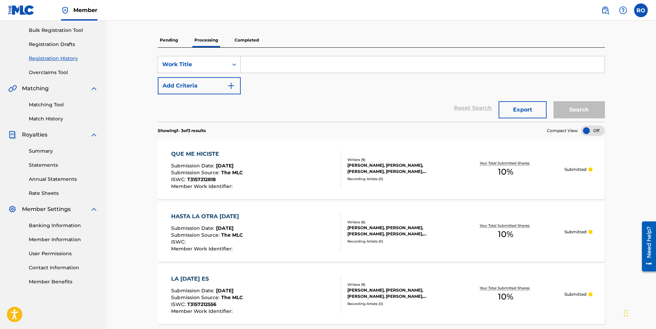
scroll to position [96, 0]
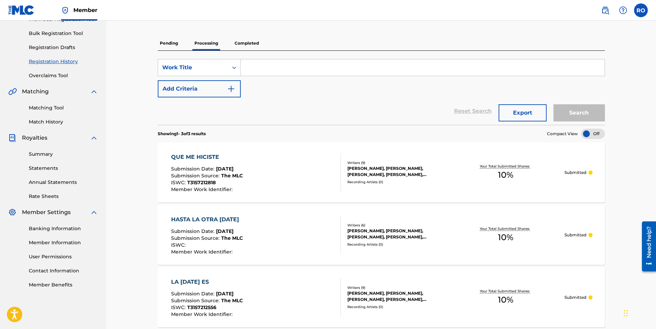
click at [170, 40] on p "Pending" at bounding box center [169, 43] width 22 height 14
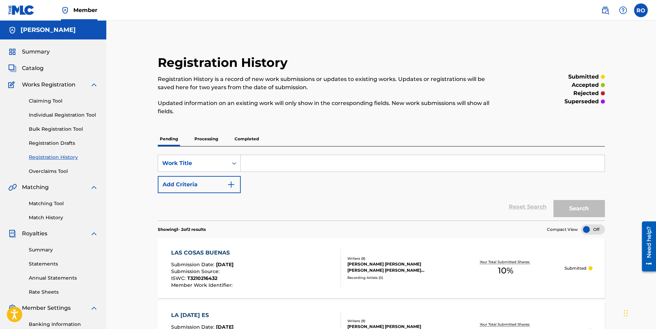
click at [200, 137] on p "Processing" at bounding box center [206, 139] width 28 height 14
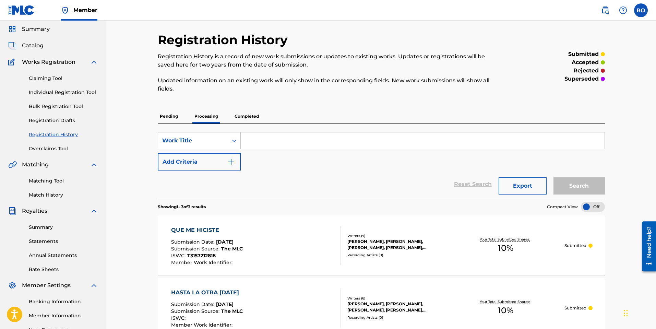
scroll to position [22, 0]
click at [52, 78] on link "Claiming Tool" at bounding box center [63, 78] width 69 height 7
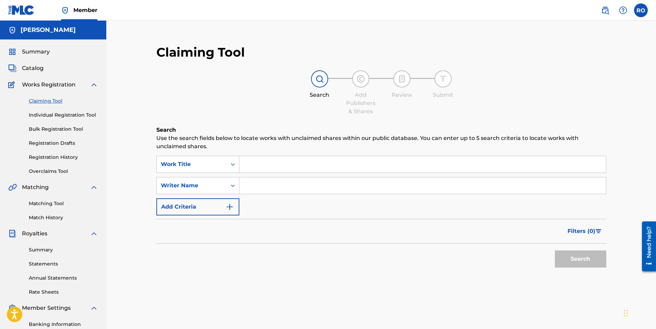
click at [277, 165] on input "Search Form" at bounding box center [422, 164] width 367 height 16
type input "Pase [DATE] Llorando"
click at [257, 188] on input "Search Form" at bounding box center [422, 185] width 367 height 16
type input "[PERSON_NAME]"
click at [555, 250] on button "Search" at bounding box center [580, 258] width 51 height 17
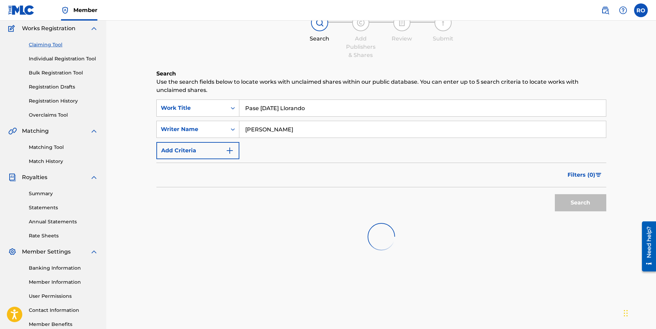
scroll to position [96, 0]
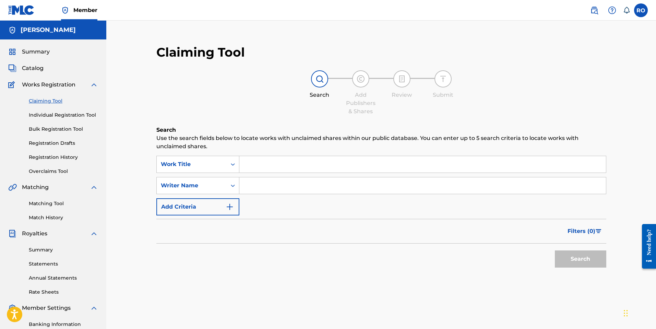
click at [278, 159] on input "Search Form" at bounding box center [422, 164] width 367 height 16
type input "P"
paste input "Pasé [DATE] Llorando"
type input "Pasé [DATE] Llorando"
type input "[PERSON_NAME]"
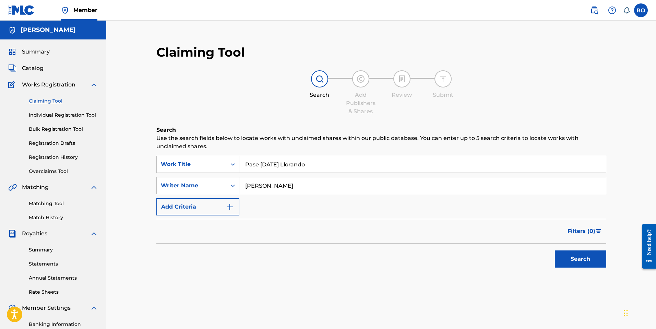
drag, startPoint x: 257, startPoint y: 164, endPoint x: 264, endPoint y: 168, distance: 7.7
click at [255, 164] on input "Pase [DATE] Llorando" at bounding box center [422, 164] width 367 height 16
type input "Pase [DATE] Llorando"
drag, startPoint x: 580, startPoint y: 256, endPoint x: 576, endPoint y: 256, distance: 4.1
click at [580, 256] on button "Search" at bounding box center [580, 258] width 51 height 17
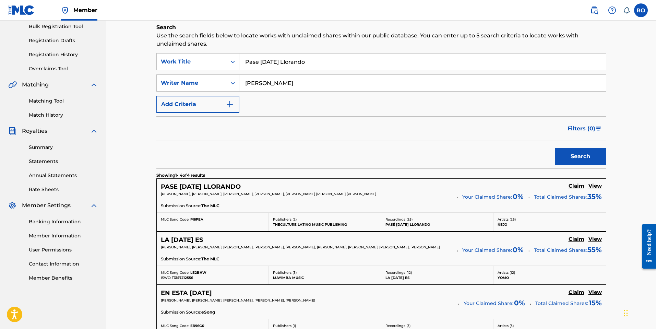
scroll to position [105, 0]
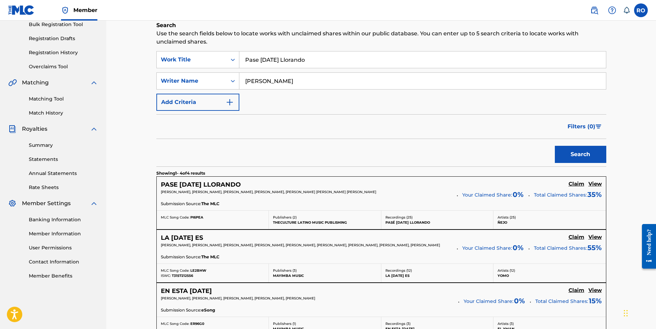
click at [578, 184] on h5 "Claim" at bounding box center [577, 184] width 16 height 7
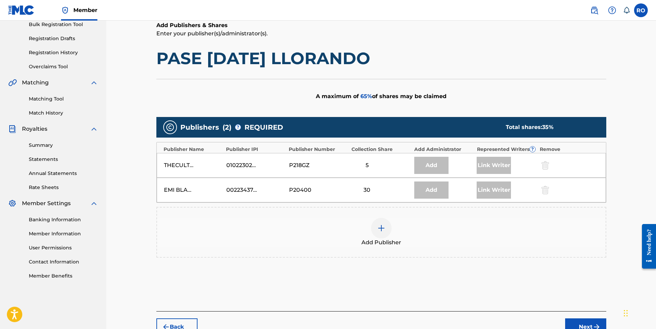
click at [381, 233] on div at bounding box center [381, 228] width 21 height 21
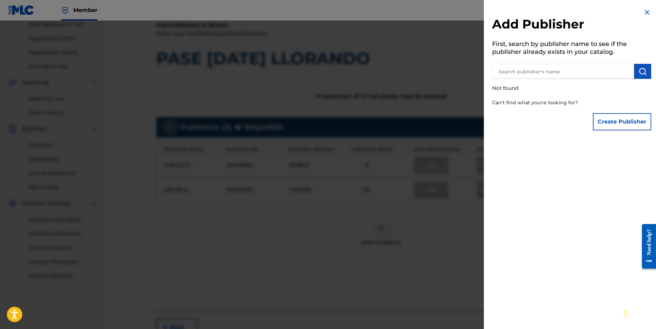
click at [544, 67] on input "text" at bounding box center [563, 71] width 142 height 15
type input "Rei"
click at [626, 123] on button "Create Publisher" at bounding box center [622, 121] width 58 height 17
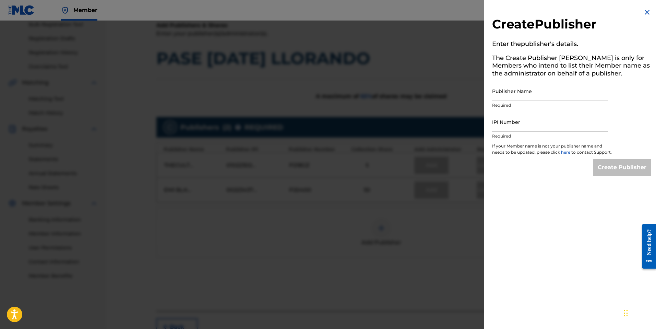
click at [532, 95] on input "Publisher Name" at bounding box center [550, 91] width 116 height 20
type input "[PERSON_NAME] Music"
paste input "502076003"
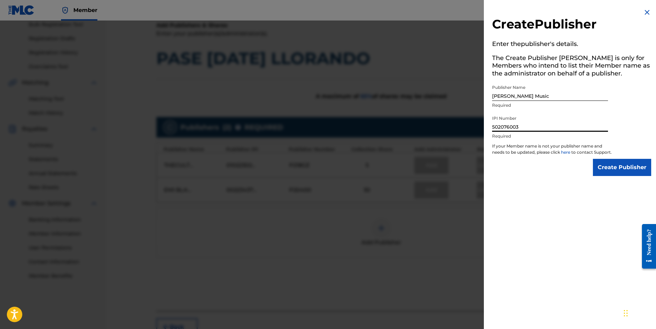
type input "502076003"
click at [608, 172] on input "Create Publisher" at bounding box center [622, 167] width 58 height 17
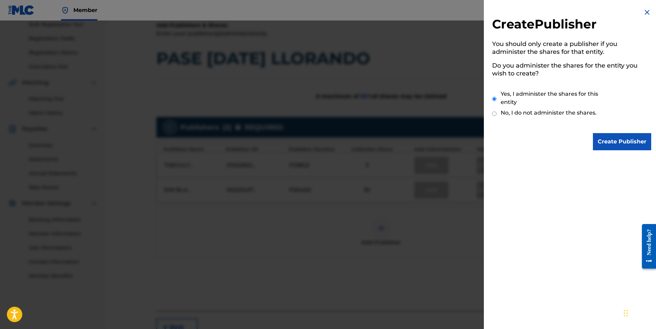
click at [614, 142] on input "Create Publisher" at bounding box center [622, 141] width 58 height 17
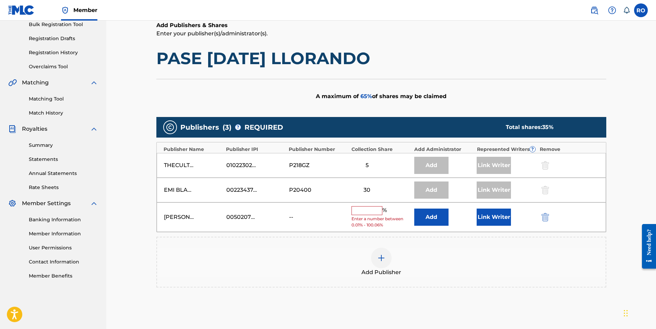
click at [369, 209] on input "text" at bounding box center [367, 210] width 31 height 9
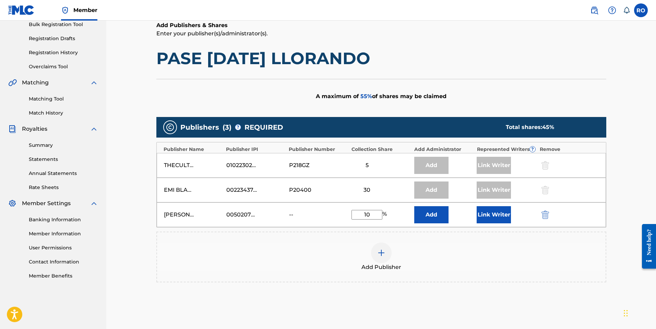
type input "10"
click at [483, 224] on div "Rei Ortiz Music 00502076003 -- 10 % Add Link Writer" at bounding box center [381, 214] width 449 height 25
click at [487, 217] on button "Link Writer" at bounding box center [494, 214] width 34 height 17
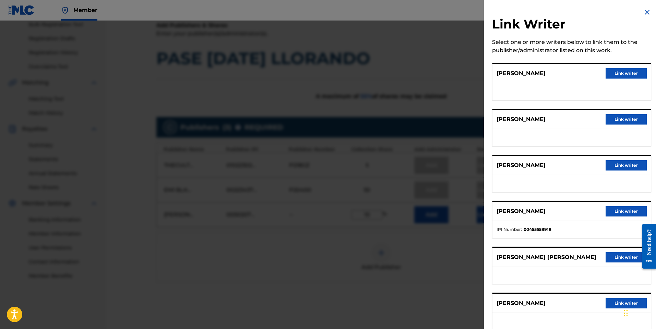
click at [626, 71] on button "Link writer" at bounding box center [626, 73] width 41 height 10
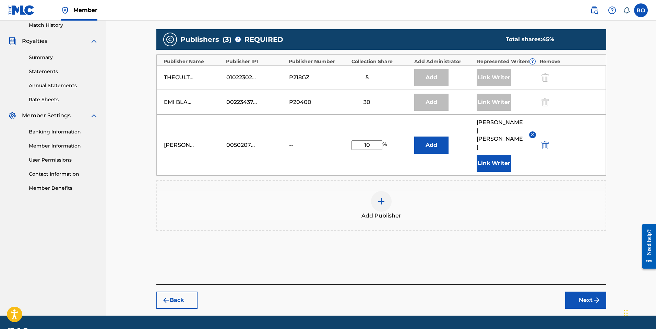
click at [586, 291] on button "Next" at bounding box center [585, 299] width 41 height 17
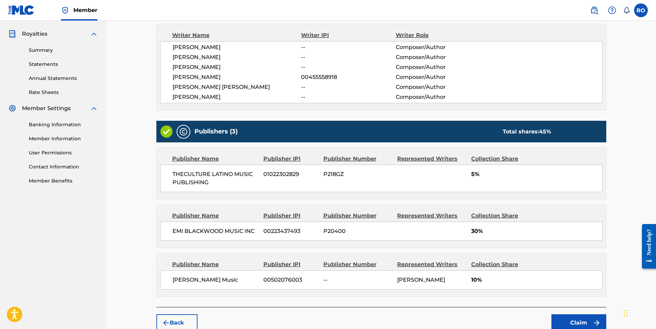
scroll to position [240, 0]
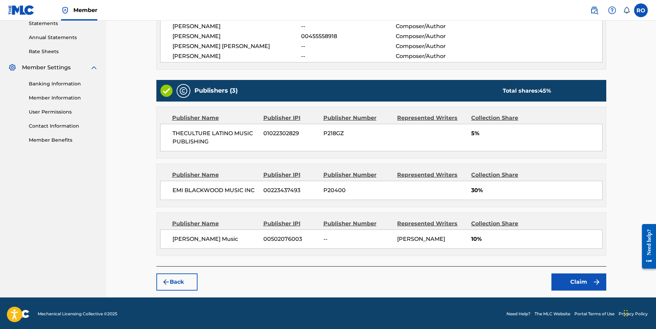
click at [563, 278] on button "Claim" at bounding box center [578, 281] width 55 height 17
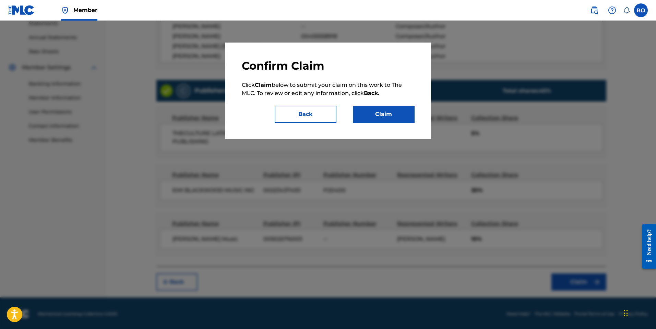
click at [371, 115] on button "Claim" at bounding box center [384, 114] width 62 height 17
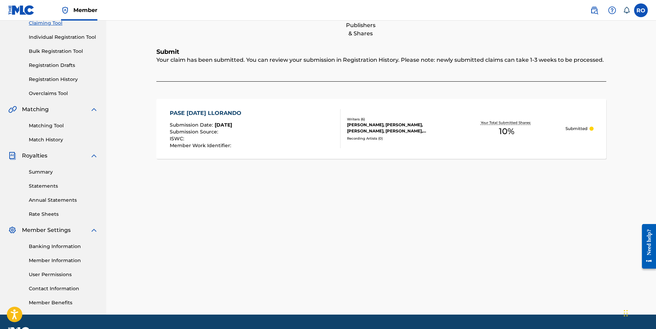
scroll to position [68, 0]
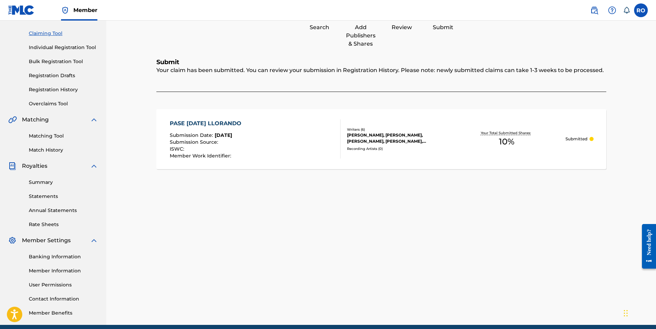
click at [68, 90] on link "Registration History" at bounding box center [63, 89] width 69 height 7
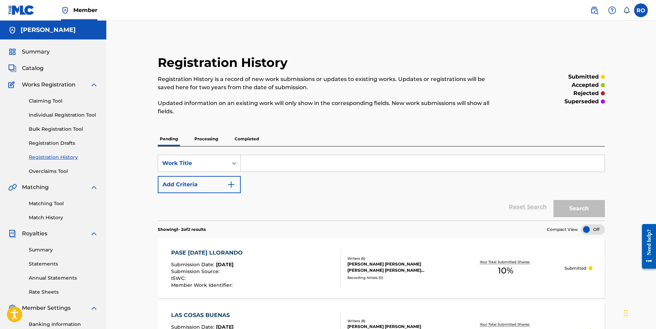
click at [207, 139] on p "Processing" at bounding box center [206, 139] width 28 height 14
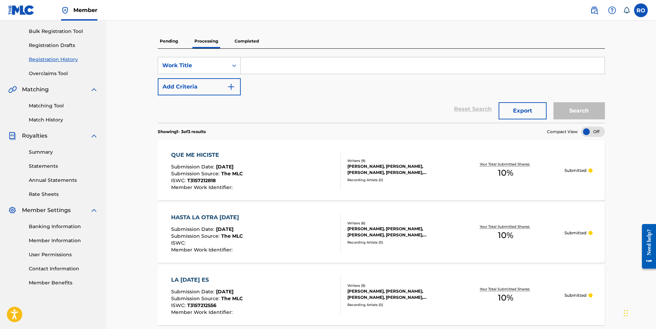
scroll to position [96, 0]
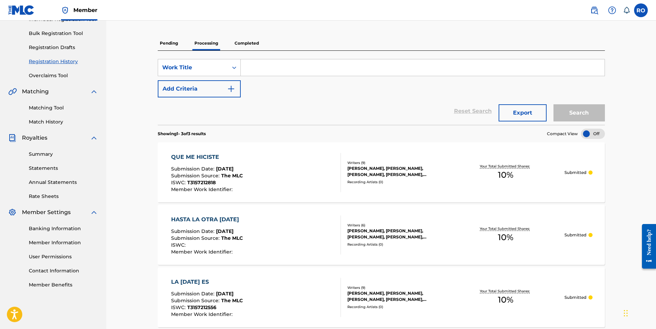
click at [178, 43] on p "Pending" at bounding box center [169, 43] width 22 height 14
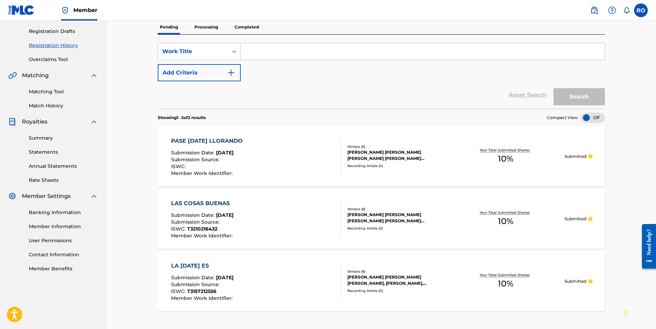
scroll to position [114, 0]
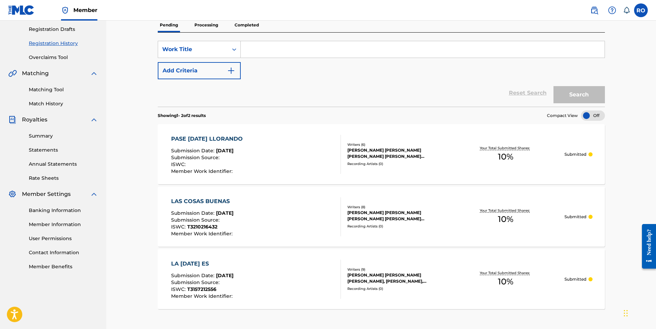
click at [207, 263] on div "LA [DATE] ES" at bounding box center [202, 264] width 63 height 8
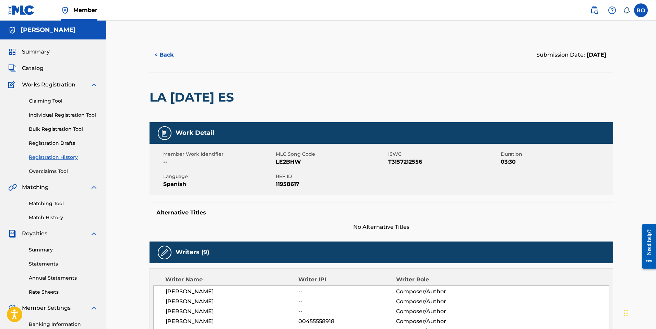
click at [51, 102] on link "Claiming Tool" at bounding box center [63, 100] width 69 height 7
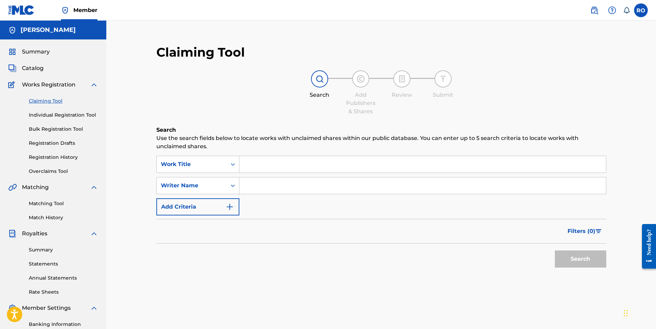
click at [269, 166] on input "Search Form" at bounding box center [422, 164] width 367 height 16
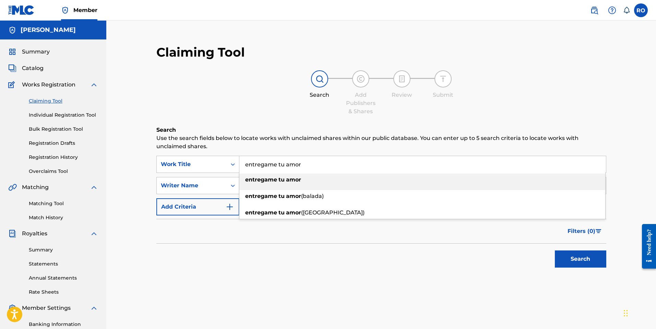
type input "entregame tu amor"
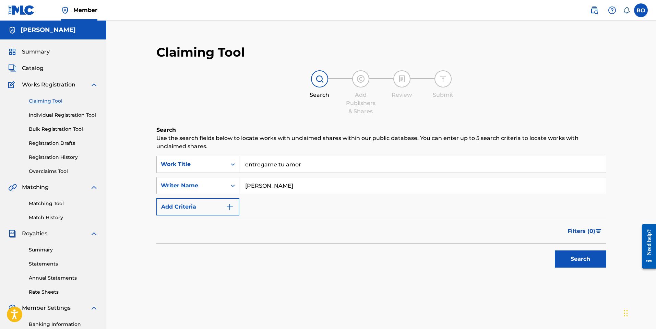
type input "[PERSON_NAME]"
click at [555, 250] on button "Search" at bounding box center [580, 258] width 51 height 17
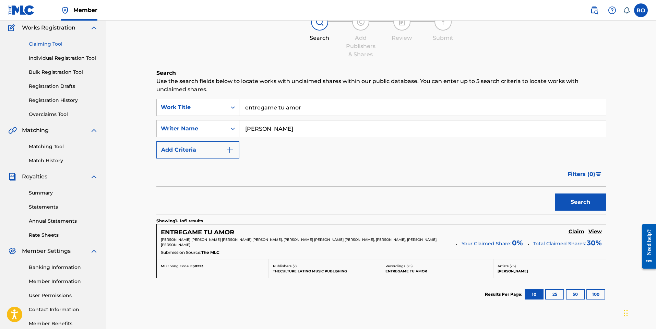
scroll to position [58, 0]
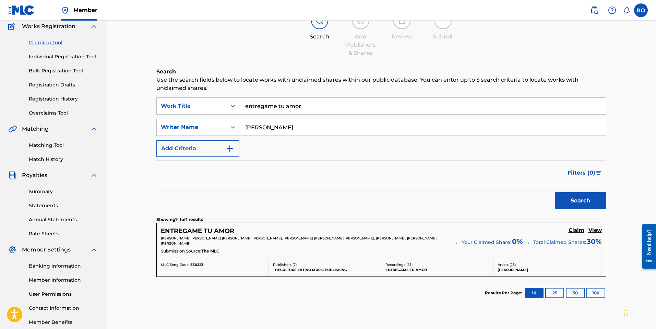
click at [574, 229] on h5 "Claim" at bounding box center [577, 230] width 16 height 7
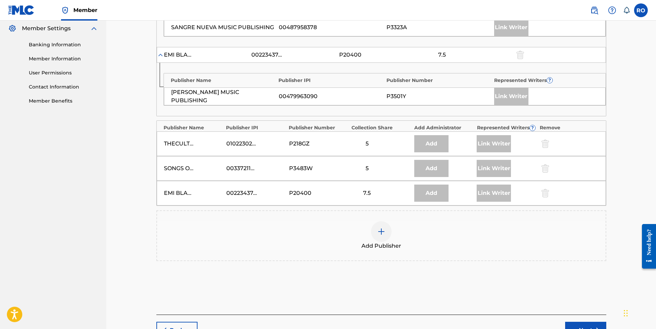
scroll to position [284, 0]
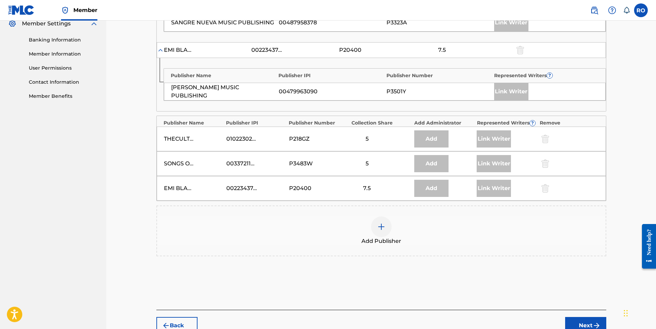
click at [385, 228] on div at bounding box center [381, 226] width 21 height 21
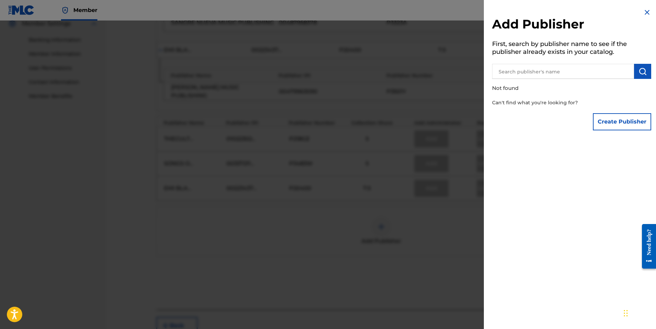
click at [563, 73] on input "text" at bounding box center [563, 71] width 142 height 15
click at [611, 122] on button "Create Publisher" at bounding box center [622, 121] width 58 height 17
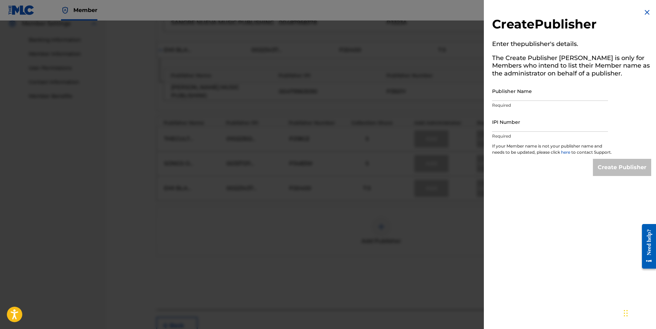
click at [526, 91] on input "Publisher Name" at bounding box center [550, 91] width 116 height 20
type input "[PERSON_NAME] Music"
paste input "502076003"
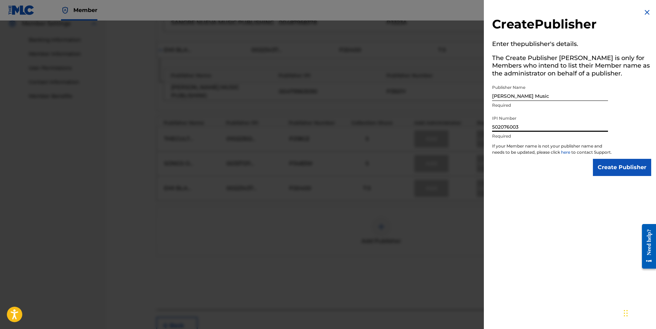
scroll to position [283, 0]
type input "502076003"
drag, startPoint x: 610, startPoint y: 177, endPoint x: 602, endPoint y: 175, distance: 8.2
click at [610, 176] on input "Create Publisher" at bounding box center [622, 167] width 58 height 17
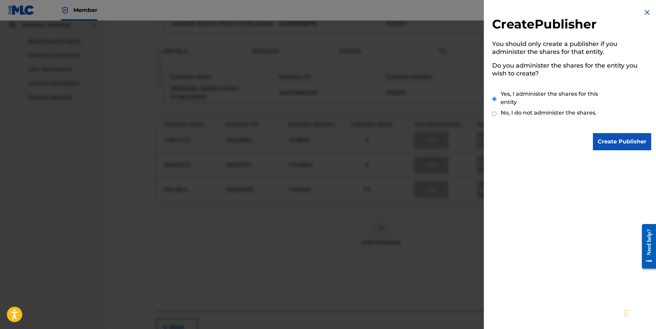
drag, startPoint x: 611, startPoint y: 138, endPoint x: 599, endPoint y: 137, distance: 12.0
click at [611, 138] on input "Create Publisher" at bounding box center [622, 141] width 58 height 17
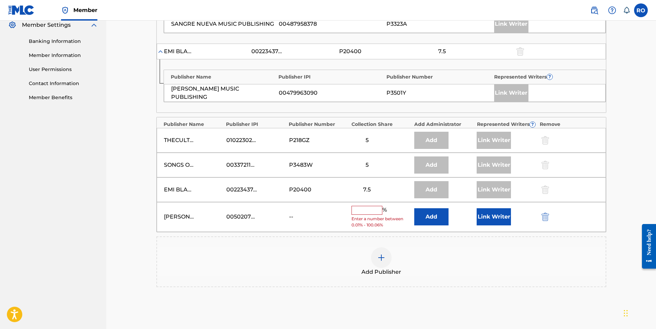
click at [372, 211] on input "text" at bounding box center [367, 210] width 31 height 9
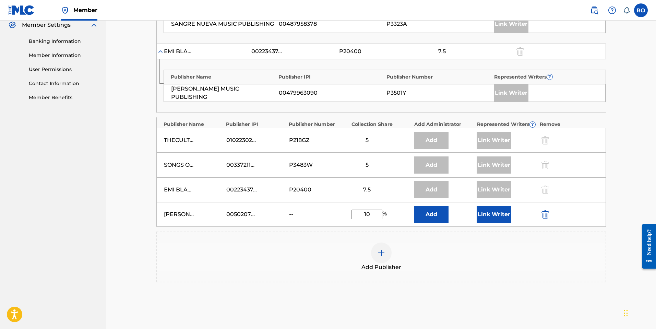
type input "10"
click at [487, 216] on button "Link Writer" at bounding box center [494, 214] width 34 height 17
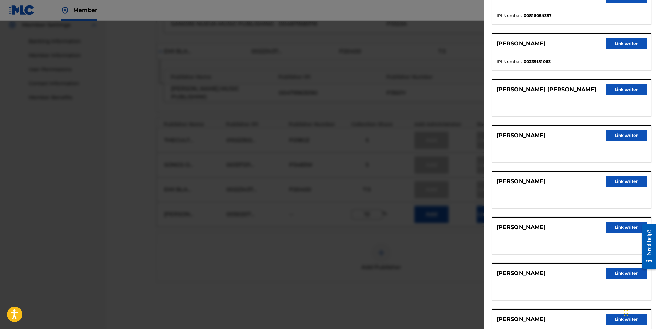
scroll to position [108, 0]
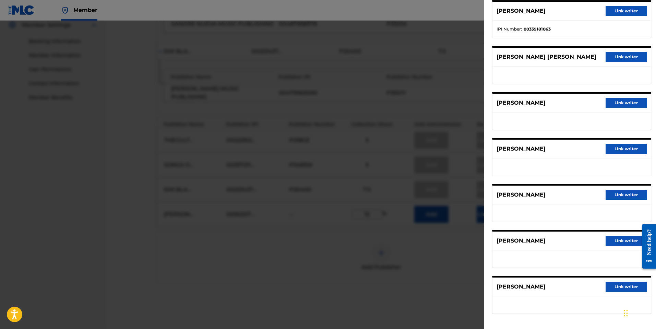
click at [617, 193] on button "Link writer" at bounding box center [626, 195] width 41 height 10
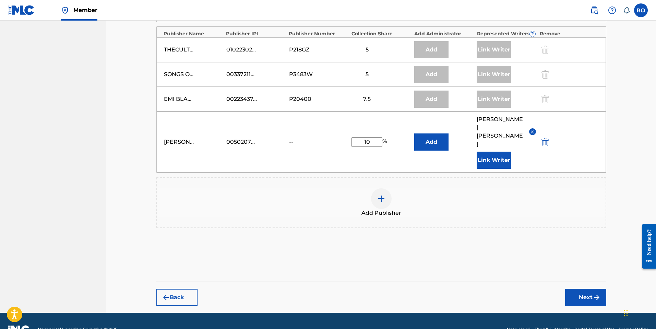
click at [580, 289] on button "Next" at bounding box center [585, 297] width 41 height 17
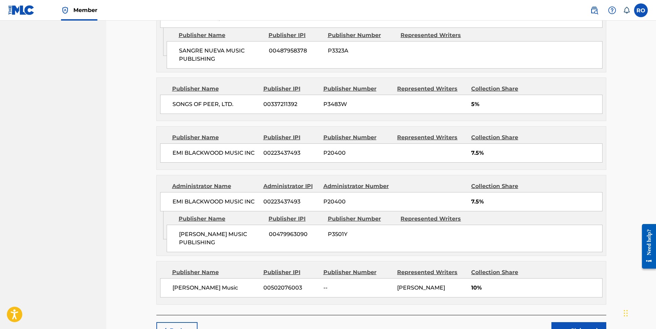
scroll to position [479, 0]
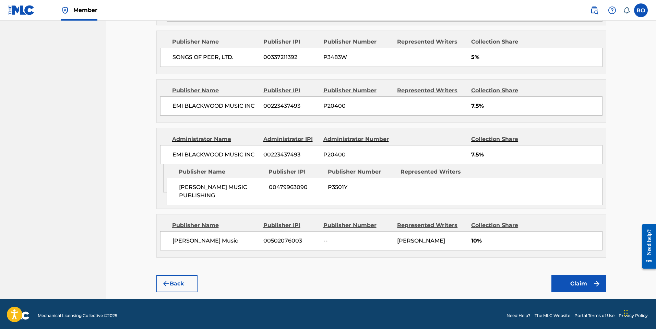
click at [567, 279] on button "Claim" at bounding box center [578, 283] width 55 height 17
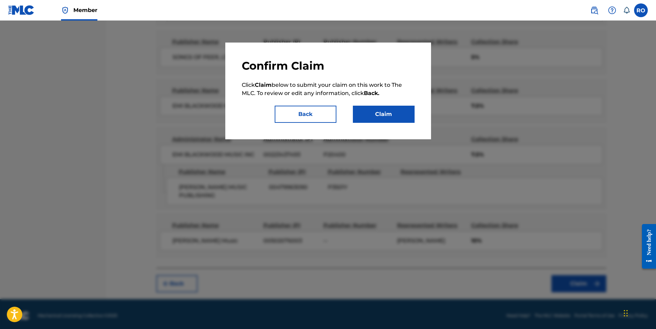
click at [382, 117] on button "Claim" at bounding box center [384, 114] width 62 height 17
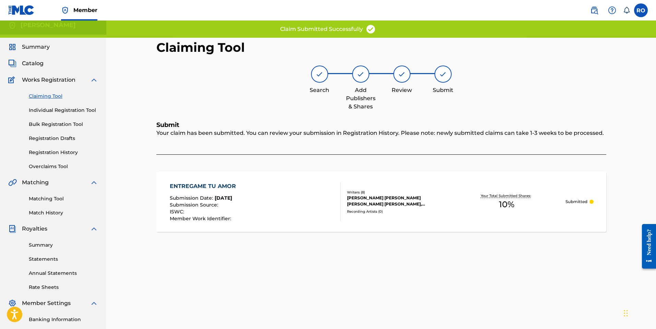
scroll to position [0, 0]
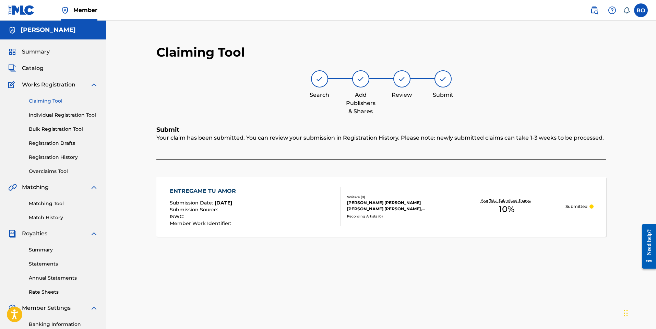
click at [50, 100] on link "Claiming Tool" at bounding box center [63, 100] width 69 height 7
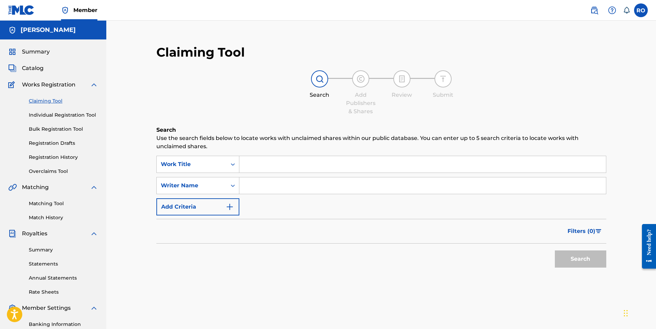
click at [274, 166] on input "Search Form" at bounding box center [422, 164] width 367 height 16
paste input "No Puedo Olvidarte"
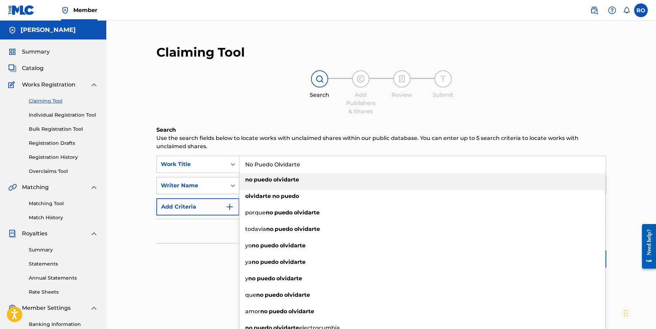
click at [269, 186] on div "no puedo olvidarte" at bounding box center [422, 180] width 366 height 12
type input "no puedo olvidarte"
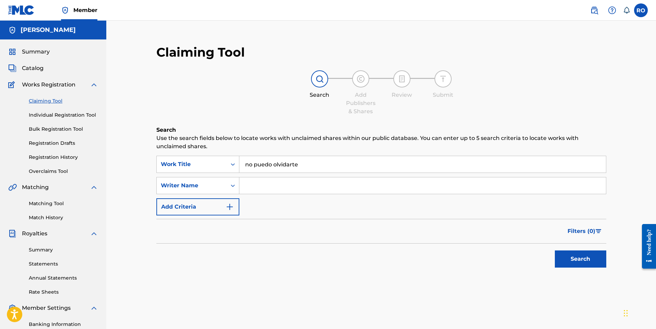
click at [270, 181] on input "Search Form" at bounding box center [422, 185] width 367 height 16
type input "[PERSON_NAME]"
click at [555, 250] on button "Search" at bounding box center [580, 258] width 51 height 17
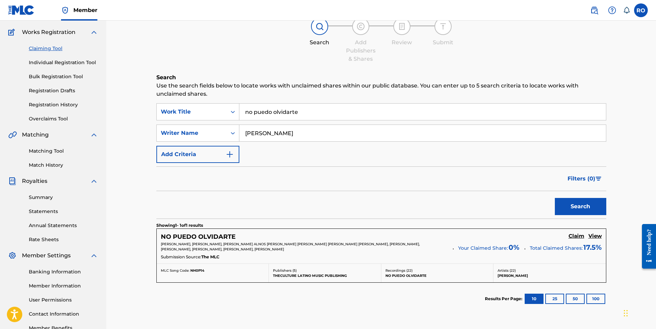
scroll to position [75, 0]
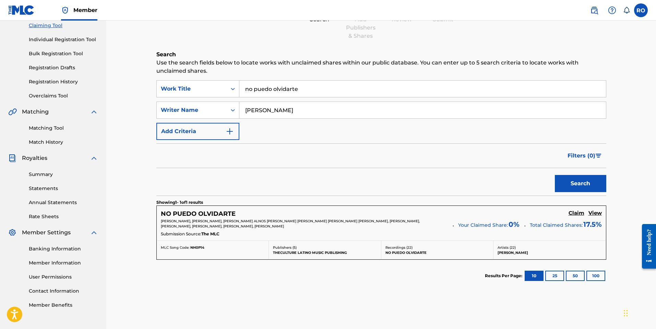
click at [584, 185] on button "Search" at bounding box center [580, 183] width 51 height 17
click at [574, 212] on h5 "Claim" at bounding box center [577, 213] width 16 height 7
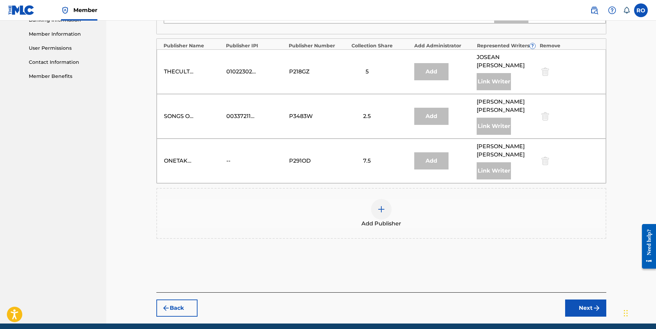
scroll to position [323, 0]
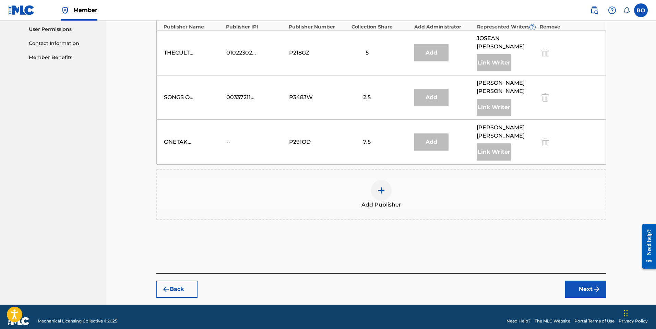
click at [377, 180] on div "Add Publisher" at bounding box center [381, 194] width 449 height 29
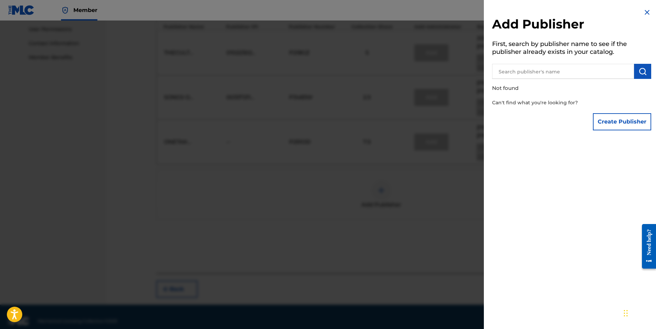
click at [603, 119] on button "Create Publisher" at bounding box center [622, 121] width 58 height 17
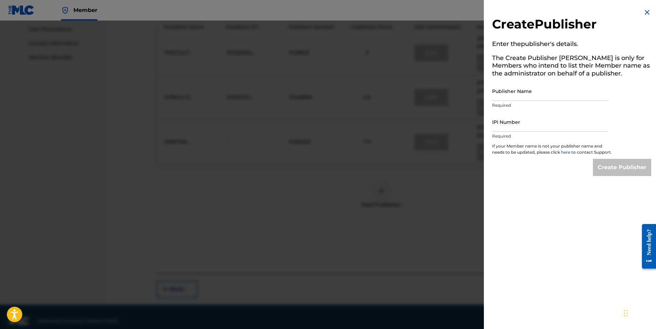
click at [523, 95] on input "Publisher Name" at bounding box center [550, 91] width 116 height 20
type input "[PERSON_NAME]"
paste input "No Puedo Olvidarte"
type input "No Puedo Olvidarte"
paste input "502076003"
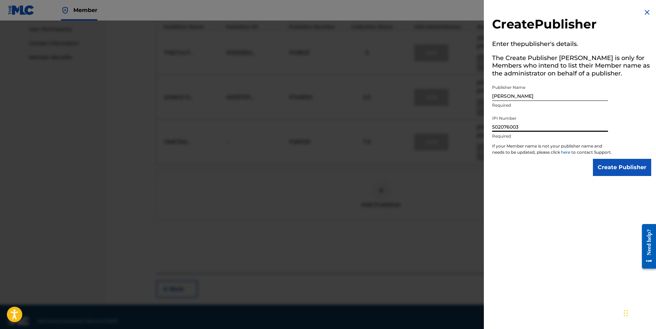
type input "502076003"
drag, startPoint x: 614, startPoint y: 173, endPoint x: 602, endPoint y: 170, distance: 12.2
click at [614, 173] on input "Create Publisher" at bounding box center [622, 167] width 58 height 17
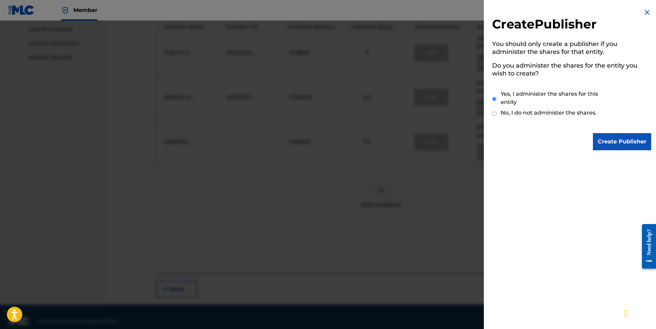
click at [616, 143] on input "Create Publisher" at bounding box center [622, 141] width 58 height 17
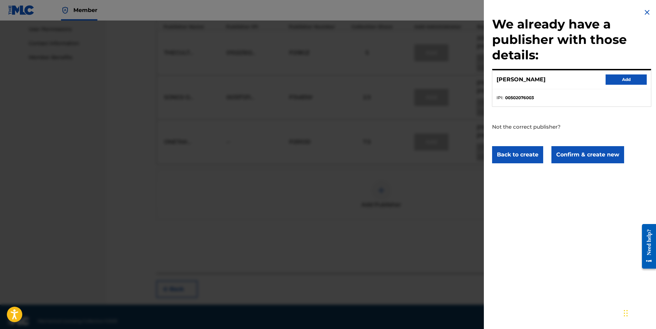
click at [615, 80] on button "Add" at bounding box center [626, 79] width 41 height 10
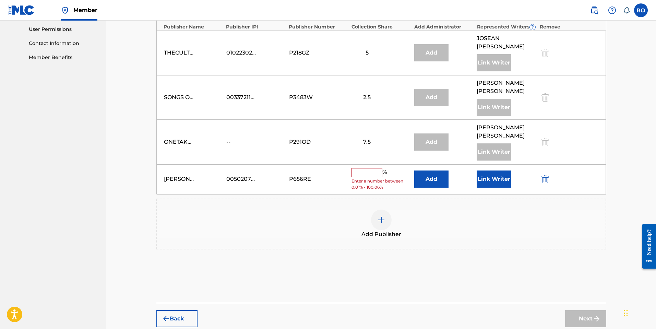
click at [376, 168] on input "text" at bounding box center [367, 172] width 31 height 9
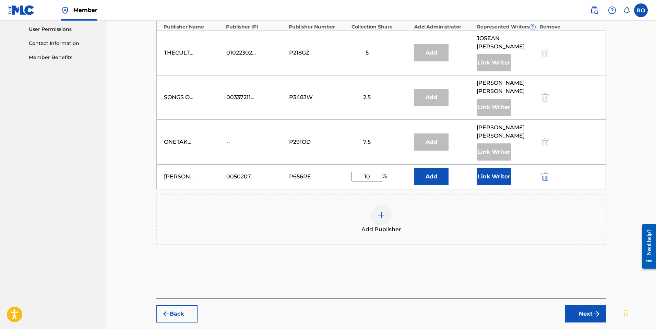
type input "10"
click at [486, 171] on button "Link Writer" at bounding box center [494, 176] width 34 height 17
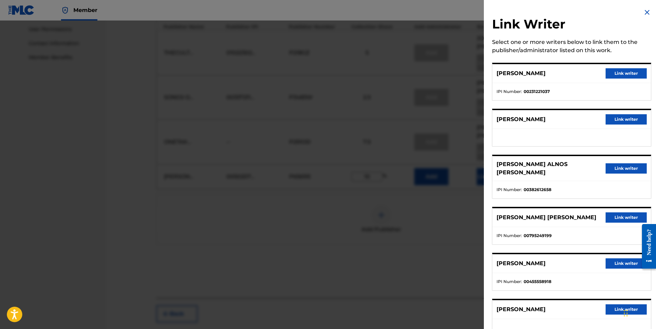
click at [619, 118] on button "Link writer" at bounding box center [626, 119] width 41 height 10
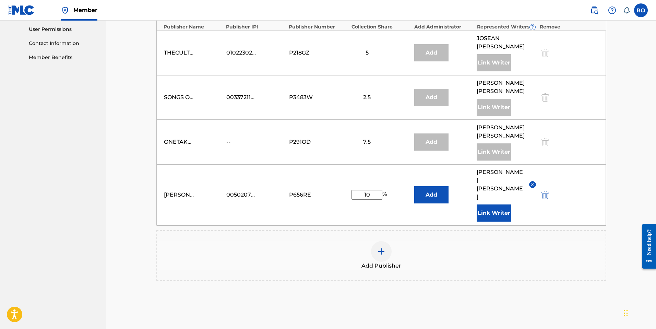
click at [546, 191] on img "submit" at bounding box center [545, 195] width 8 height 8
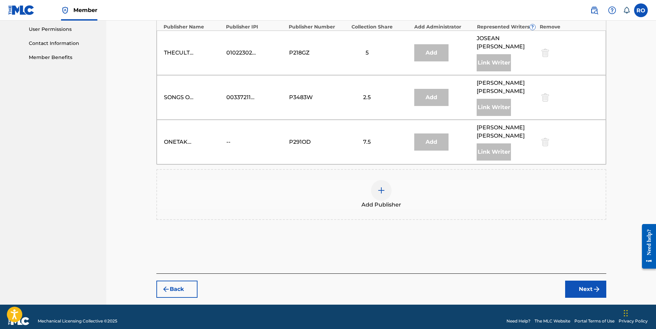
click at [383, 186] on img at bounding box center [381, 190] width 8 height 8
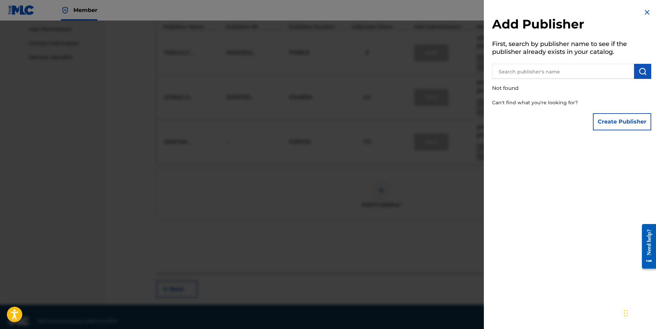
click at [536, 72] on input "text" at bounding box center [563, 71] width 142 height 15
type input "R"
click at [615, 122] on button "Create Publisher" at bounding box center [622, 121] width 58 height 17
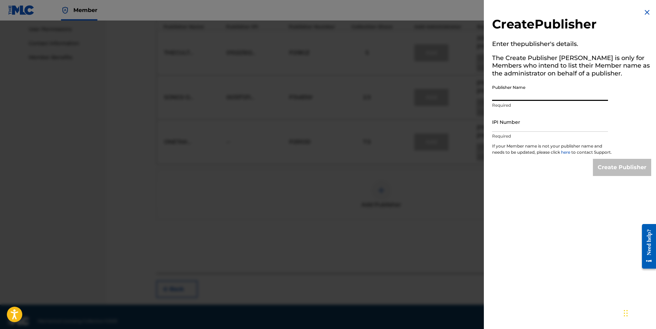
click at [532, 94] on input "Publisher Name" at bounding box center [550, 91] width 116 height 20
type input "[PERSON_NAME] Music"
click at [525, 120] on input "IPI Number" at bounding box center [550, 122] width 116 height 20
paste input "502076003"
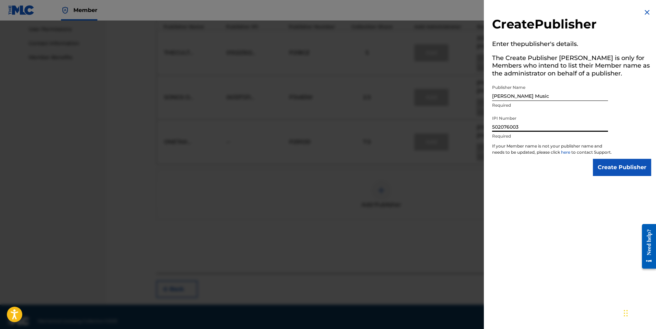
type input "502076003"
click at [607, 174] on input "Create Publisher" at bounding box center [622, 167] width 58 height 17
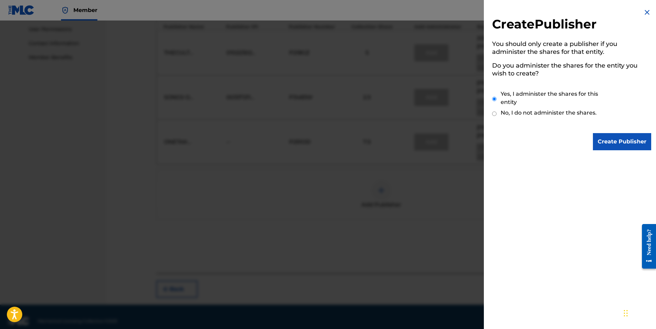
click at [610, 142] on input "Create Publisher" at bounding box center [622, 141] width 58 height 17
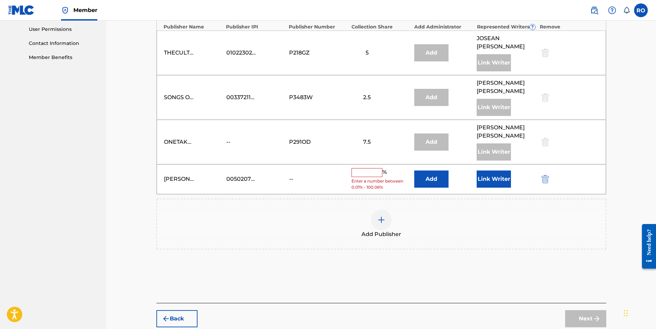
click at [372, 168] on input "text" at bounding box center [367, 172] width 31 height 9
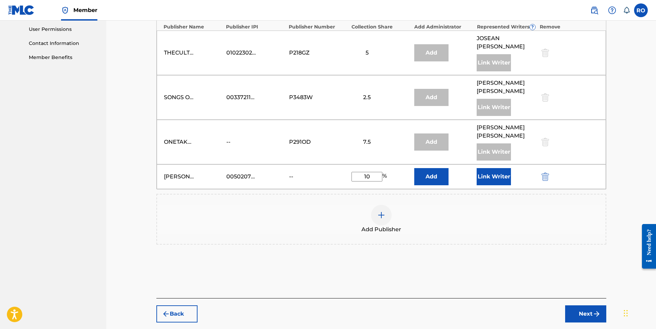
type input "10"
click at [493, 170] on button "Link Writer" at bounding box center [494, 176] width 34 height 17
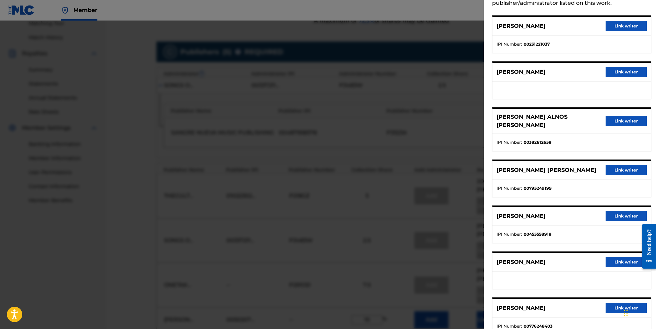
scroll to position [32, 0]
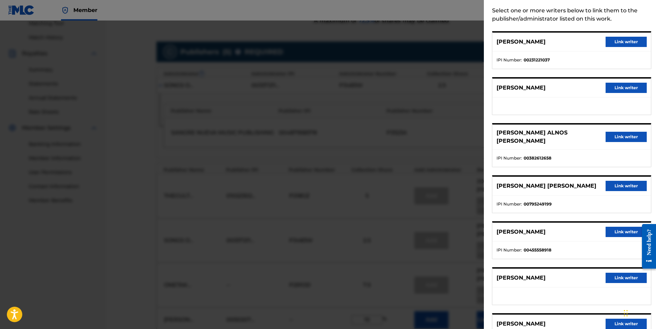
click at [630, 88] on button "Link writer" at bounding box center [626, 88] width 41 height 10
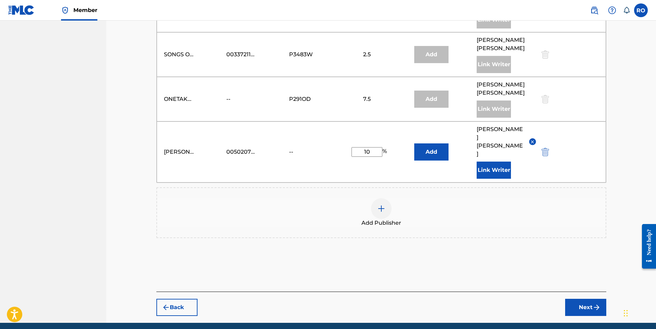
scroll to position [368, 0]
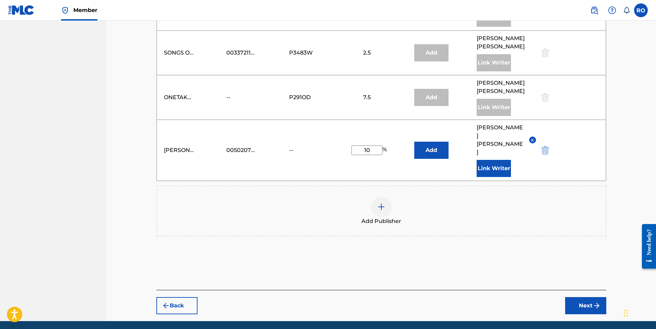
click at [580, 297] on button "Next" at bounding box center [585, 305] width 41 height 17
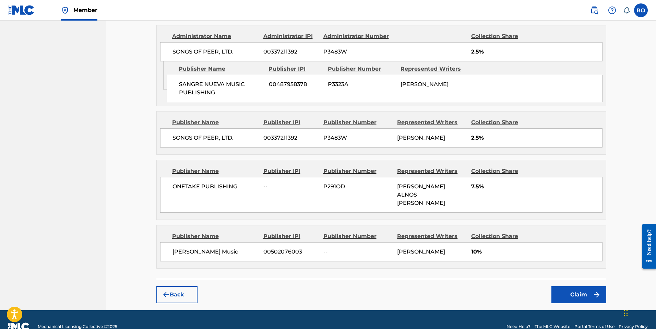
scroll to position [430, 0]
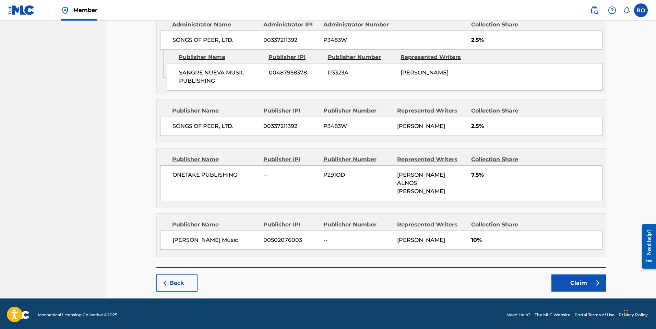
click at [581, 284] on button "Claim" at bounding box center [578, 282] width 55 height 17
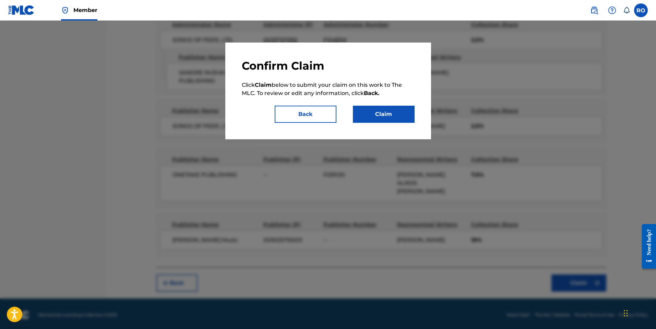
click at [383, 117] on button "Claim" at bounding box center [384, 114] width 62 height 17
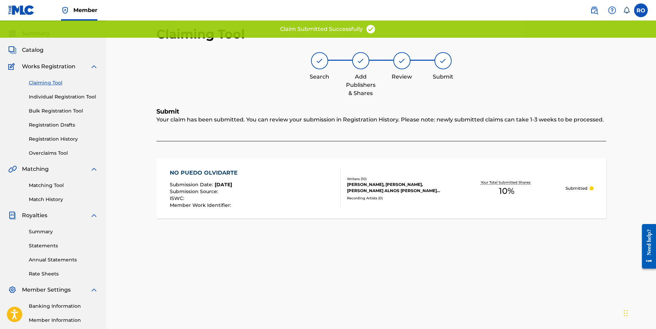
scroll to position [15, 0]
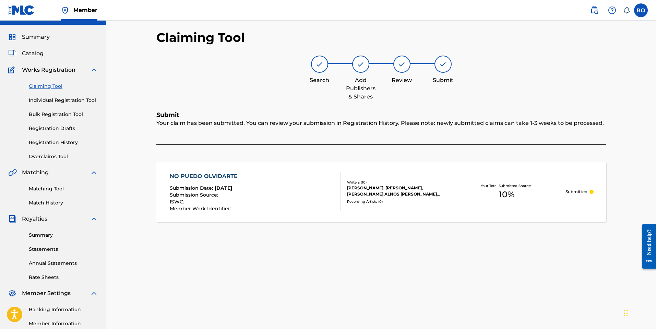
click at [56, 87] on link "Claiming Tool" at bounding box center [63, 86] width 69 height 7
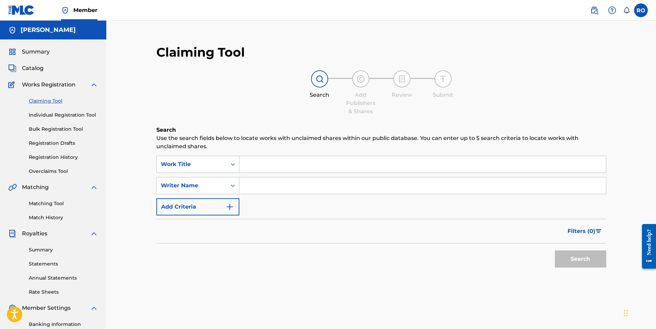
click at [256, 187] on input "Search Form" at bounding box center [422, 185] width 367 height 16
type input "[PERSON_NAME]"
click at [570, 260] on button "Search" at bounding box center [580, 258] width 51 height 17
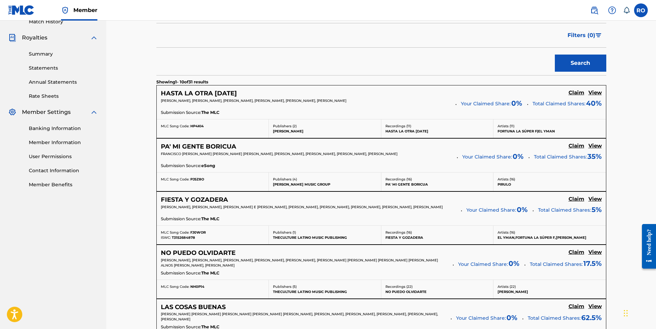
scroll to position [195, 0]
